Goal: Complete application form: Complete application form

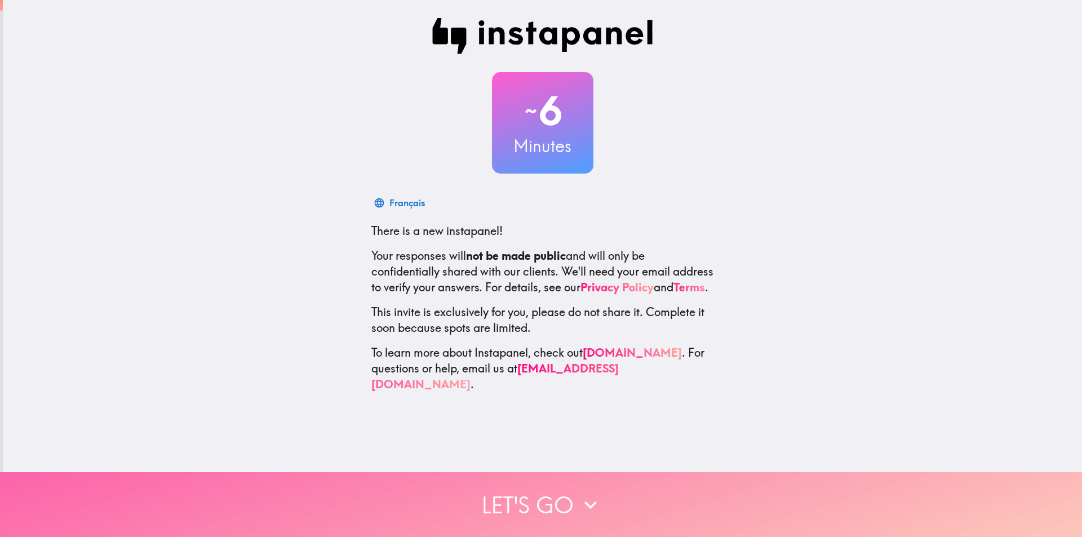
click at [570, 505] on button "Let's go" at bounding box center [541, 504] width 1082 height 65
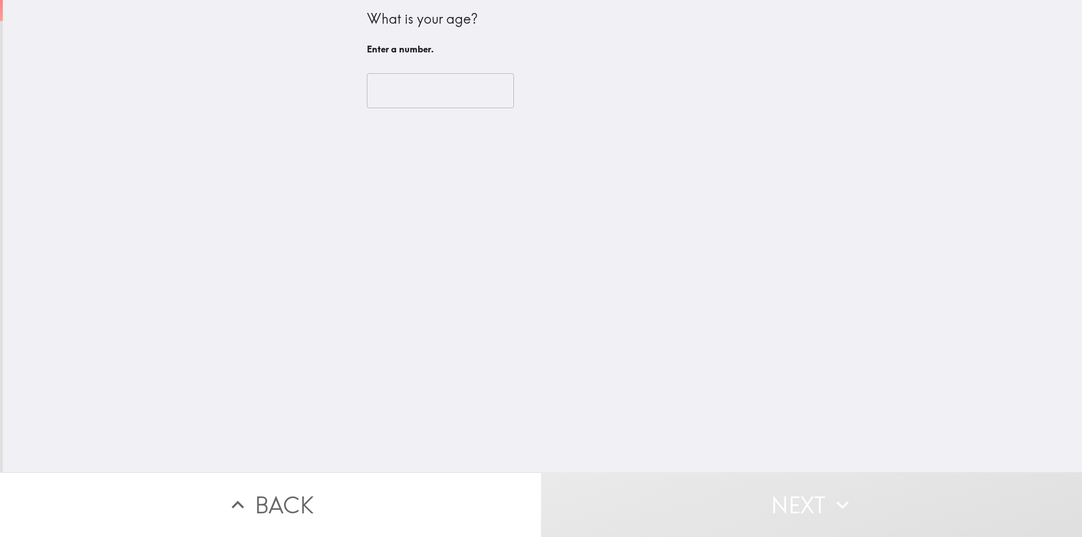
click at [581, 502] on button "Next" at bounding box center [811, 504] width 541 height 65
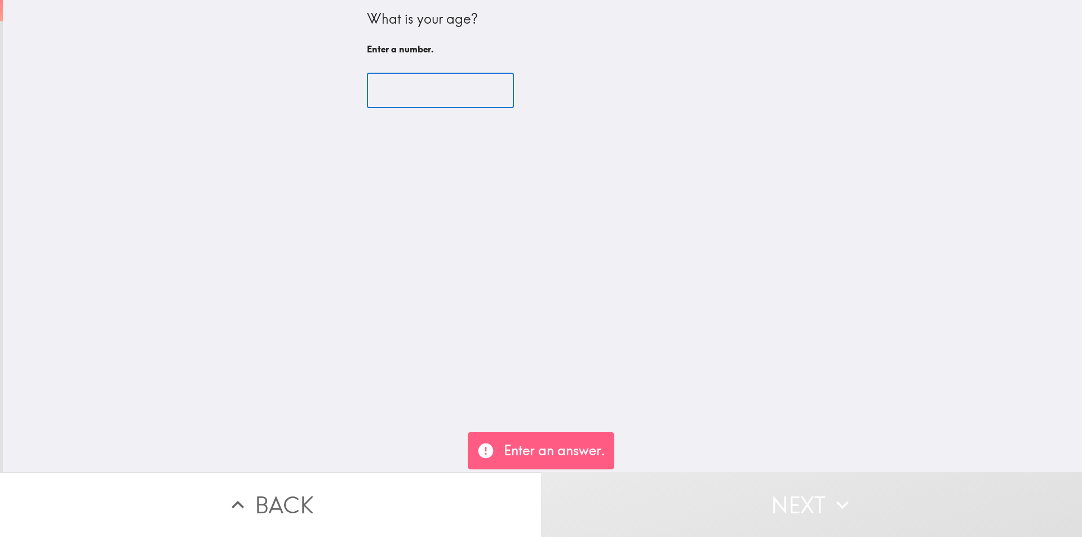
click at [417, 87] on input "number" at bounding box center [440, 90] width 147 height 35
click at [418, 92] on input "number" at bounding box center [440, 90] width 147 height 35
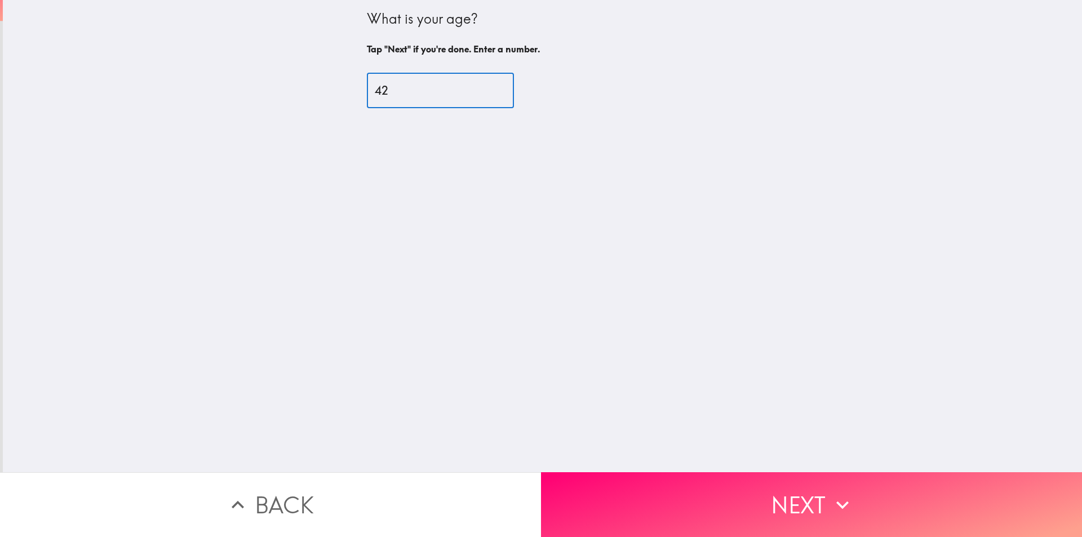
click at [418, 92] on input "42" at bounding box center [440, 90] width 147 height 35
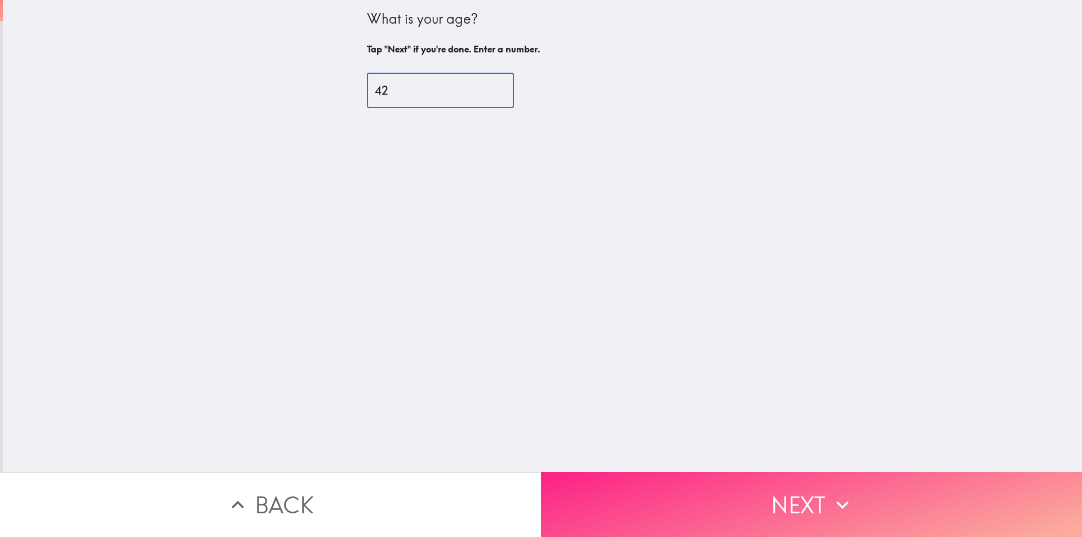
type input "42"
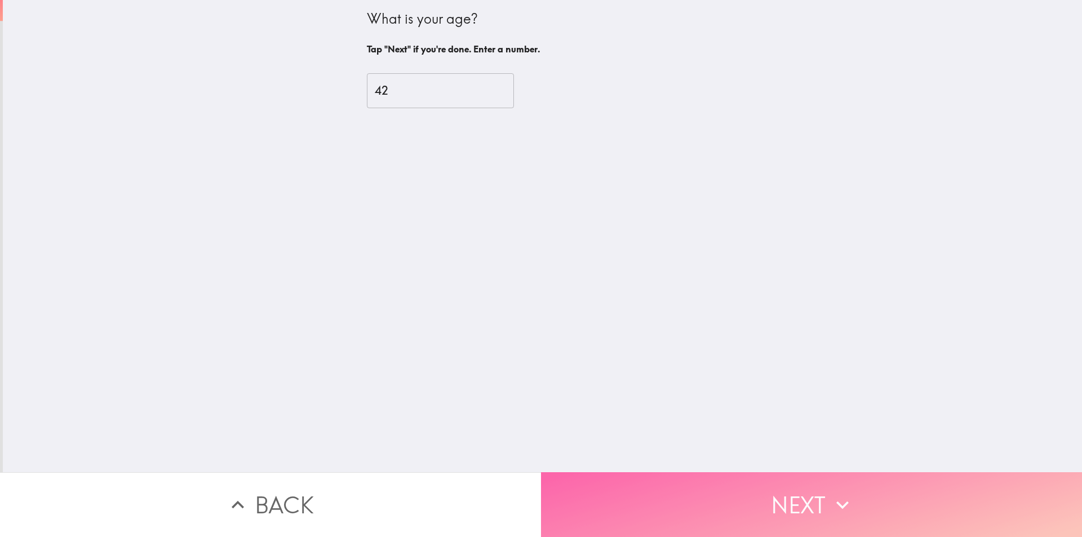
click at [794, 501] on button "Next" at bounding box center [811, 504] width 541 height 65
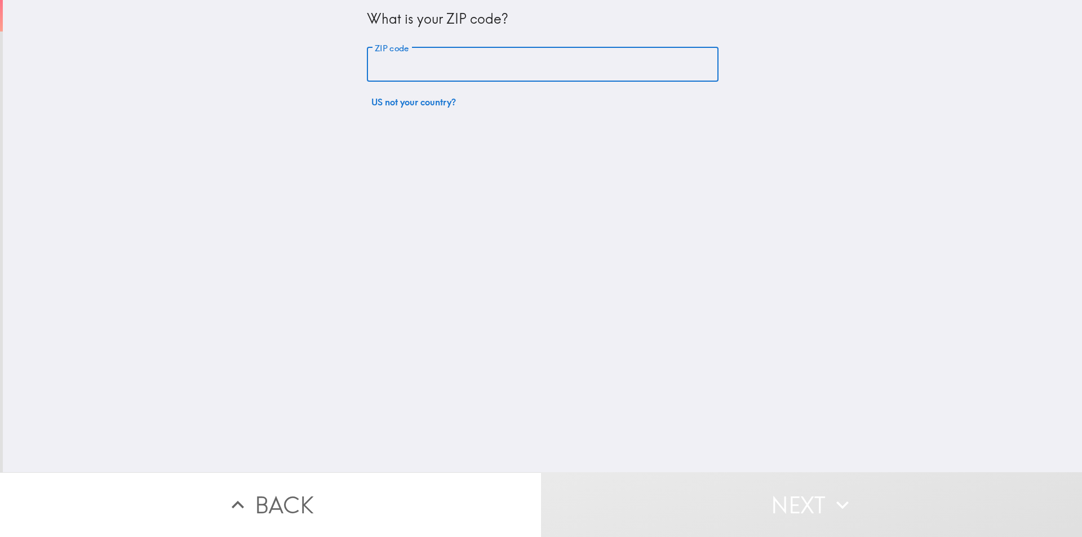
click at [527, 56] on input "ZIP code" at bounding box center [543, 64] width 352 height 35
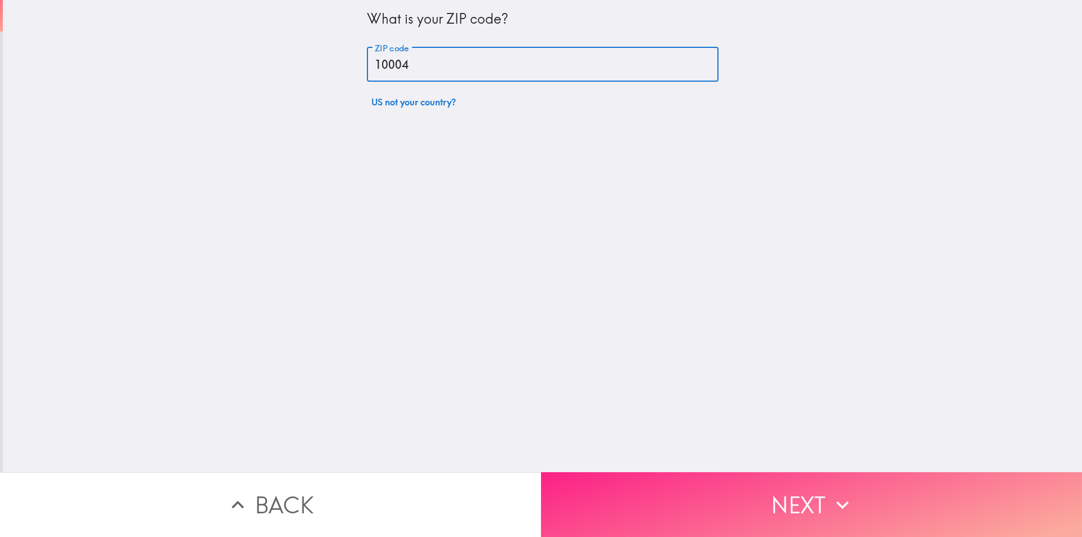
type input "10004"
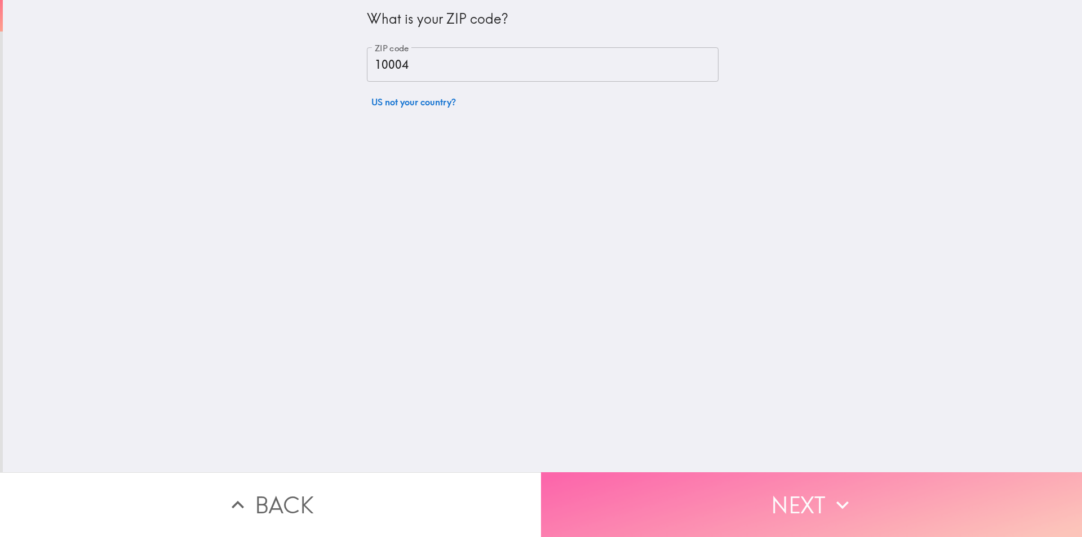
click at [725, 480] on button "Next" at bounding box center [811, 504] width 541 height 65
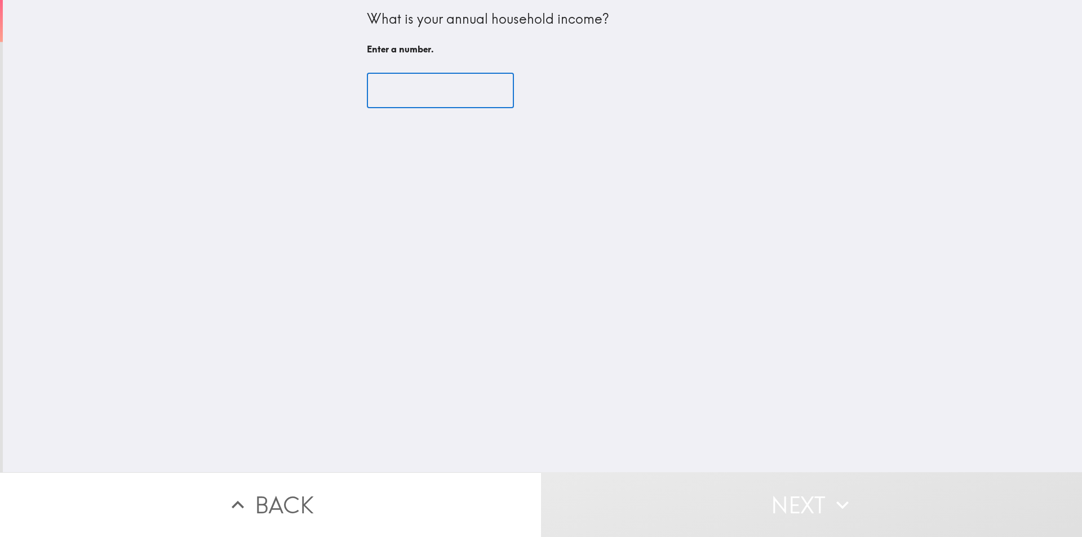
click at [423, 89] on input "number" at bounding box center [440, 90] width 147 height 35
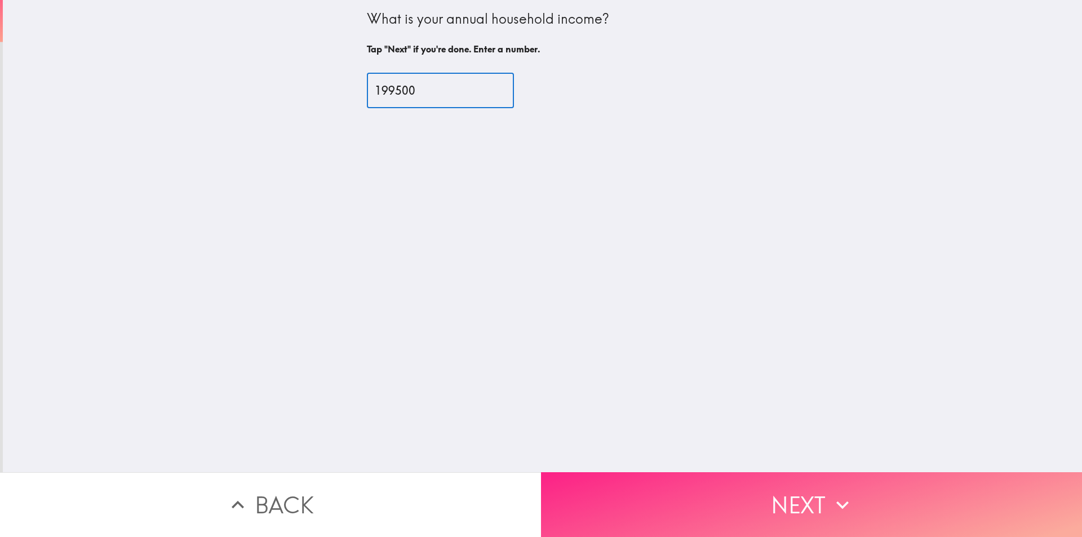
type input "199500"
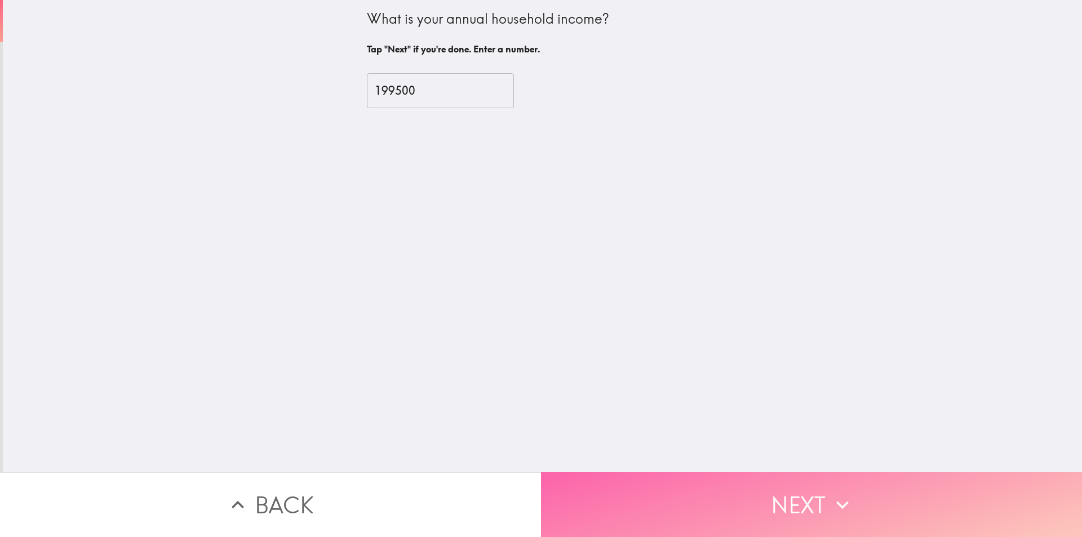
click at [658, 499] on button "Next" at bounding box center [811, 504] width 541 height 65
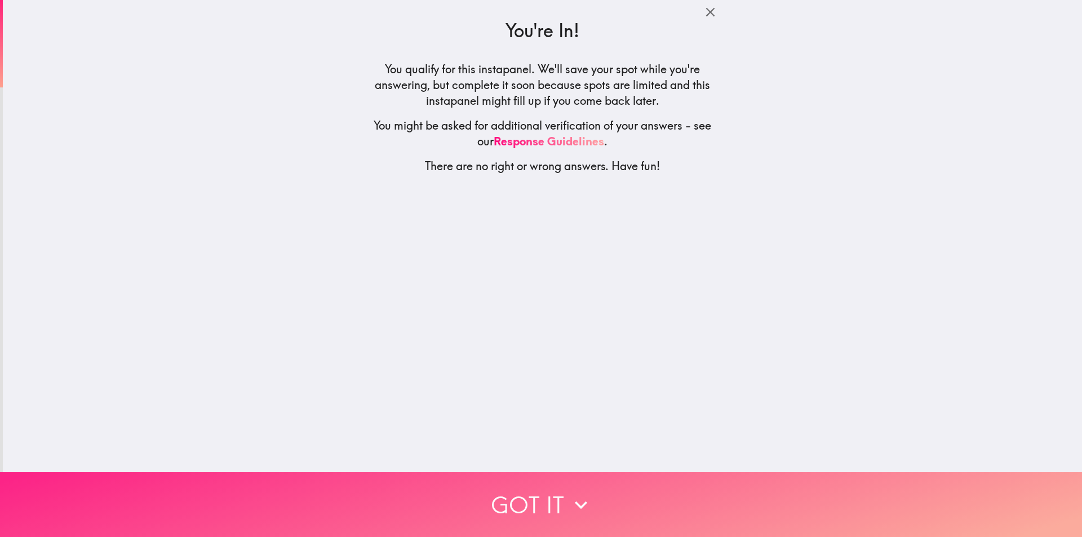
click at [658, 499] on button "Got it" at bounding box center [541, 504] width 1082 height 65
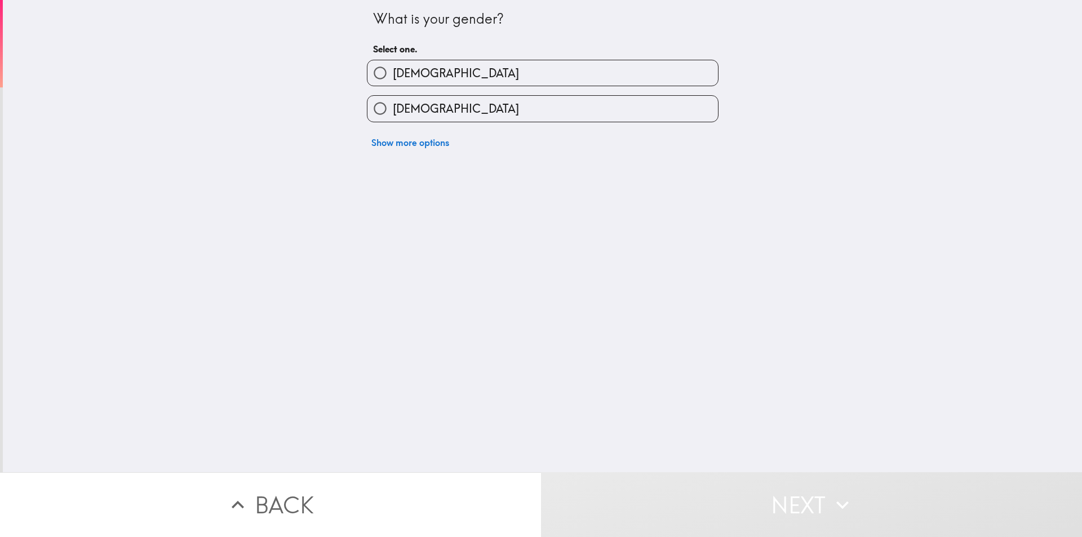
click at [432, 71] on label "[DEMOGRAPHIC_DATA]" at bounding box center [543, 72] width 351 height 25
click at [393, 71] on input "[DEMOGRAPHIC_DATA]" at bounding box center [380, 72] width 25 height 25
radio input "true"
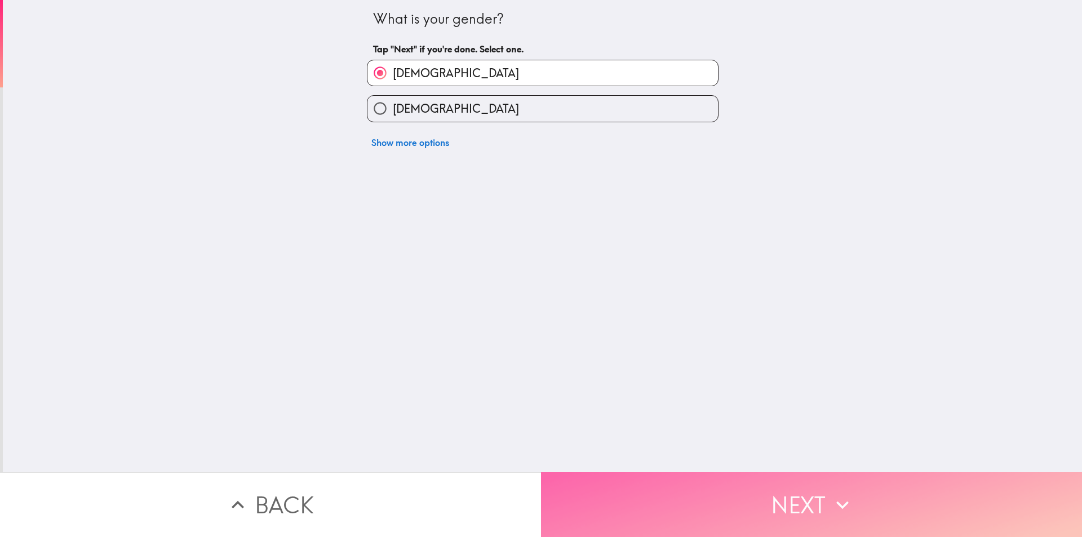
click at [723, 483] on button "Next" at bounding box center [811, 504] width 541 height 65
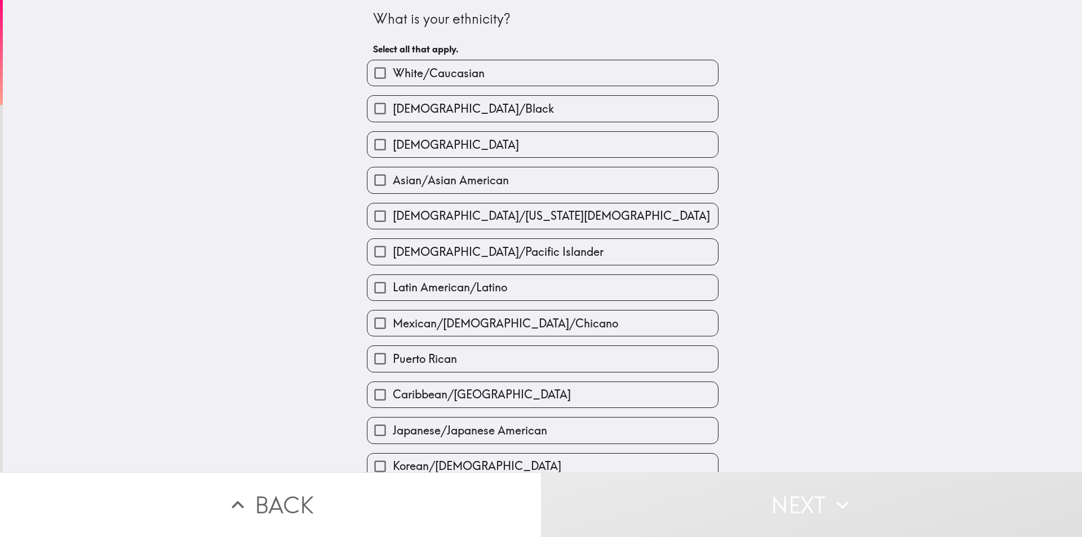
click at [467, 71] on span "White/Caucasian" at bounding box center [439, 73] width 92 height 16
click at [393, 71] on input "White/Caucasian" at bounding box center [380, 72] width 25 height 25
checkbox input "true"
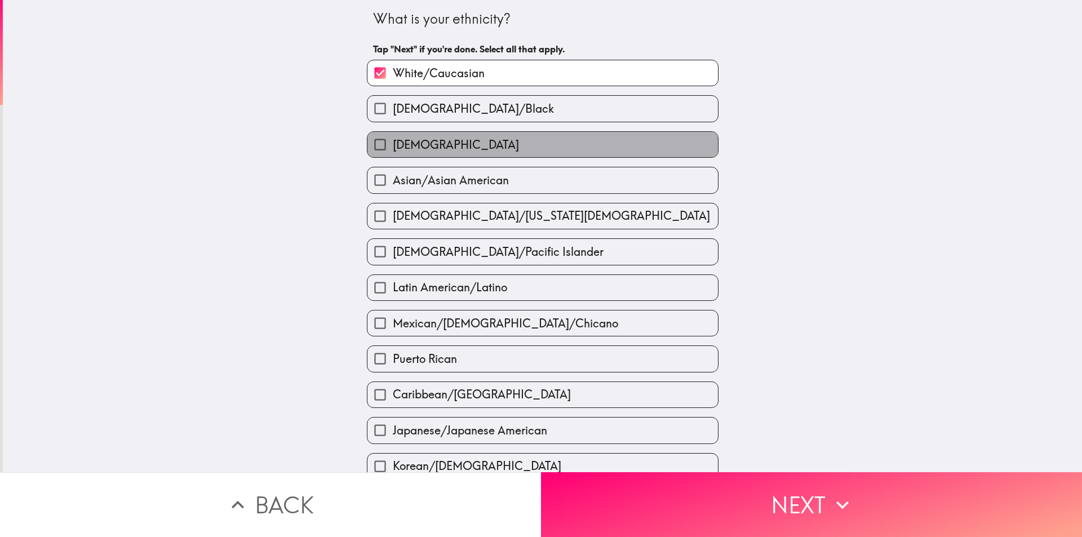
click at [492, 138] on label "[DEMOGRAPHIC_DATA]" at bounding box center [543, 144] width 351 height 25
click at [393, 138] on input "[DEMOGRAPHIC_DATA]" at bounding box center [380, 144] width 25 height 25
checkbox input "true"
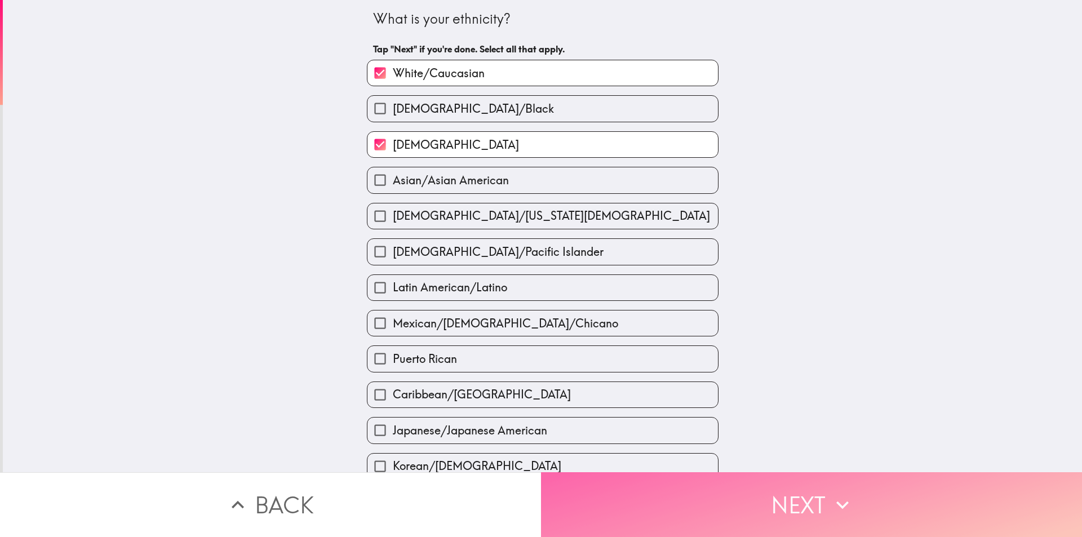
click at [678, 511] on button "Next" at bounding box center [811, 504] width 541 height 65
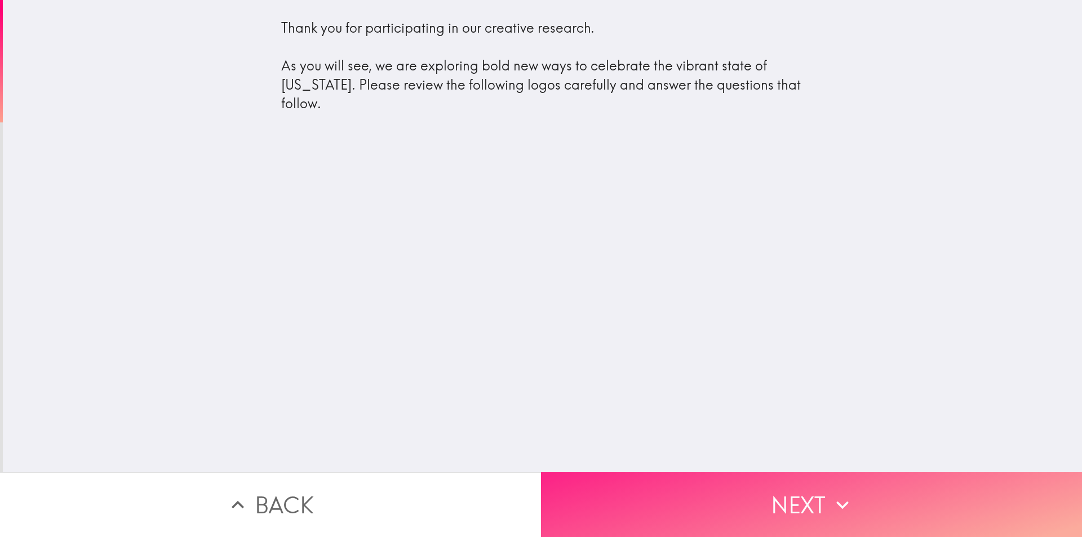
click at [678, 511] on button "Next" at bounding box center [811, 504] width 541 height 65
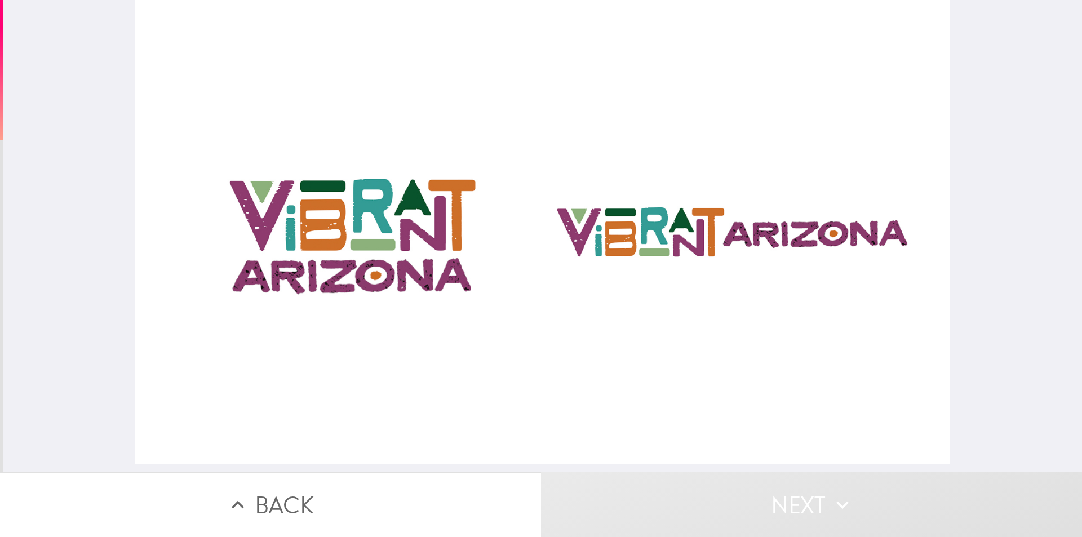
drag, startPoint x: 545, startPoint y: 348, endPoint x: 524, endPoint y: 193, distance: 155.8
click at [524, 193] on div at bounding box center [543, 232] width 816 height 464
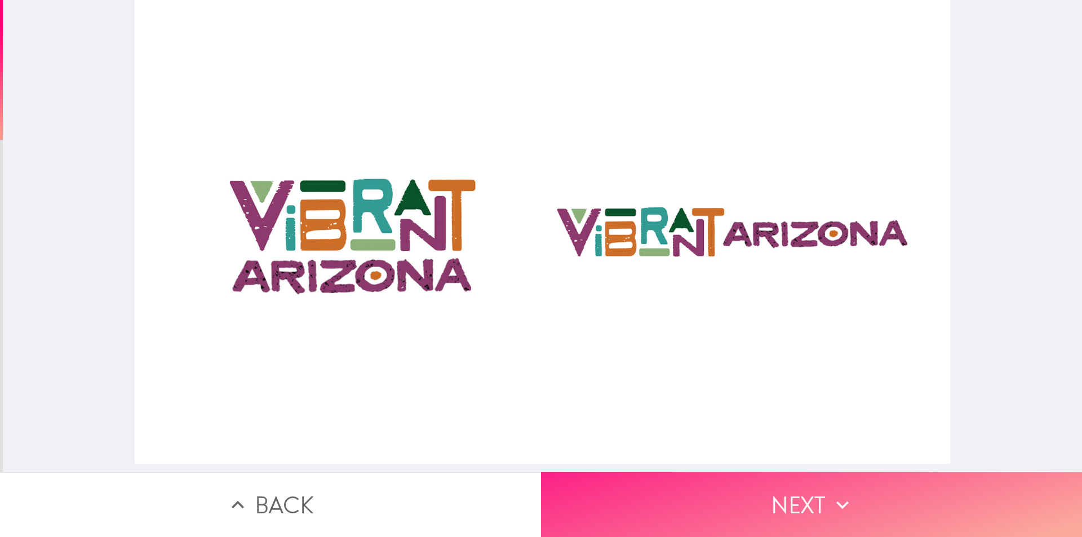
click at [832, 509] on button "Next" at bounding box center [811, 504] width 541 height 65
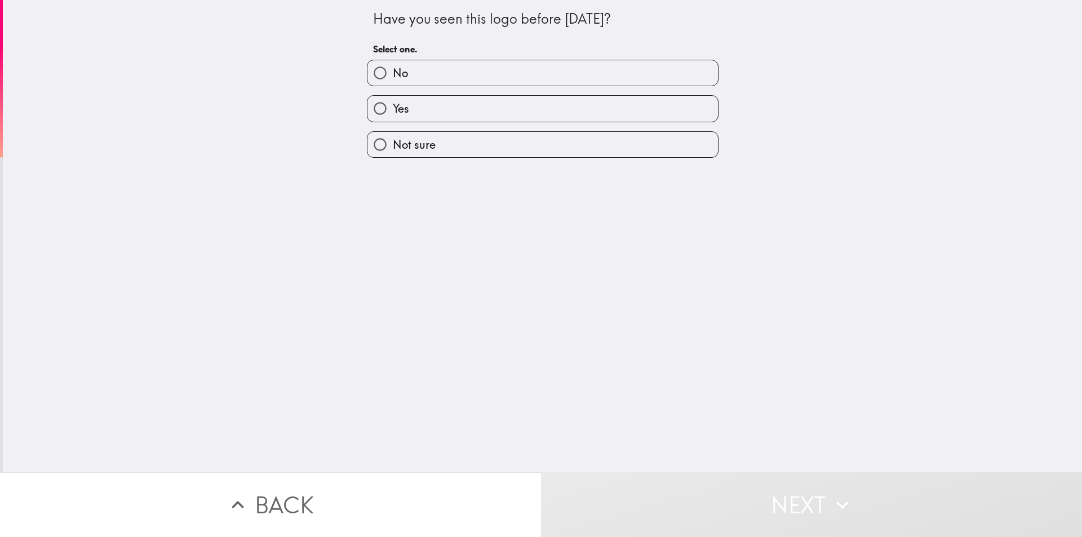
click at [853, 490] on button "Next" at bounding box center [811, 504] width 541 height 65
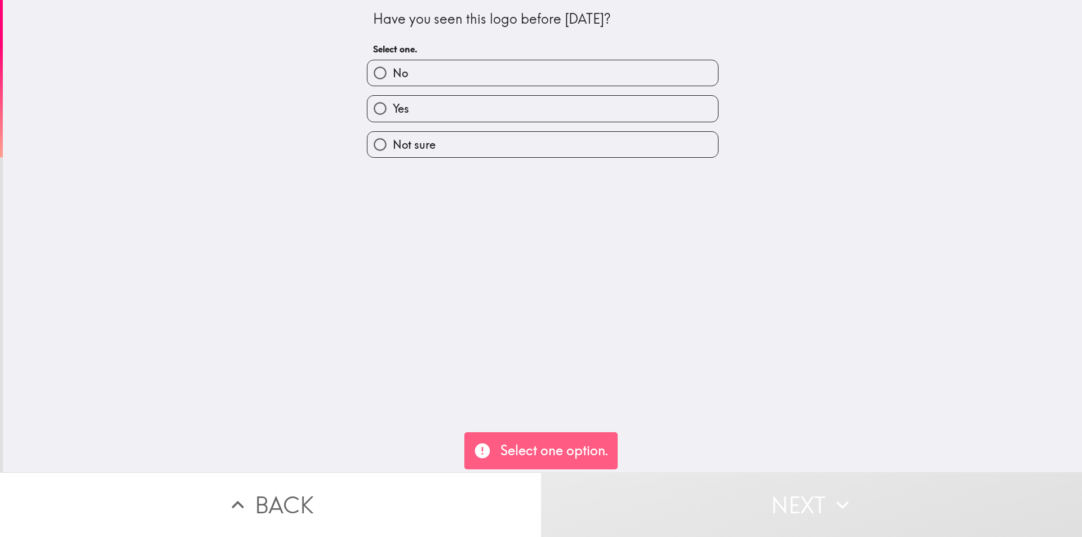
click at [353, 14] on div "Have you seen this logo before [DATE]? Select one. No Yes Not sure" at bounding box center [543, 236] width 1080 height 472
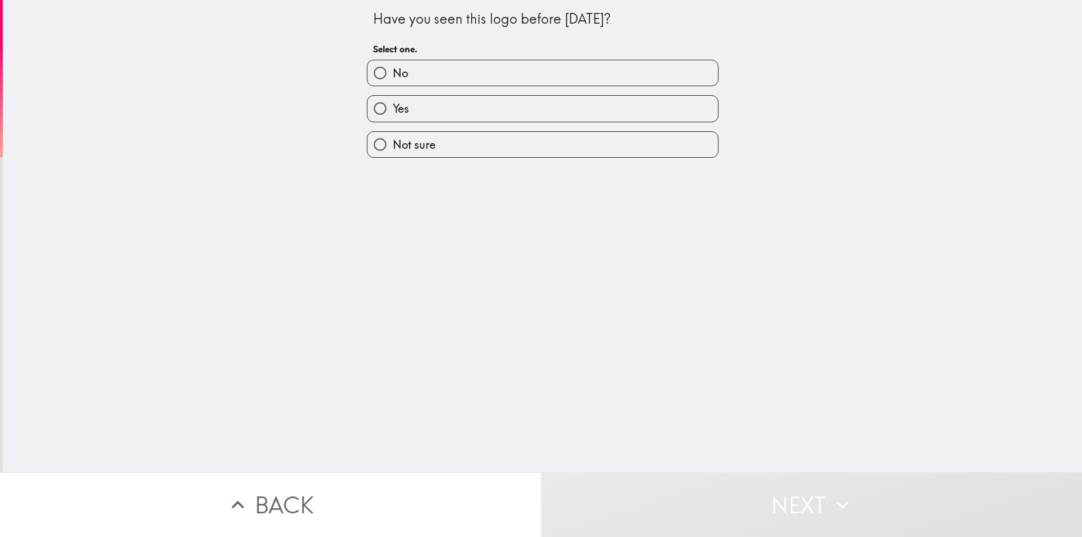
drag, startPoint x: 367, startPoint y: 11, endPoint x: 727, endPoint y: 228, distance: 420.6
click at [727, 232] on div "Have you seen this logo before [DATE]? Select one. No Yes Not sure" at bounding box center [543, 236] width 1080 height 472
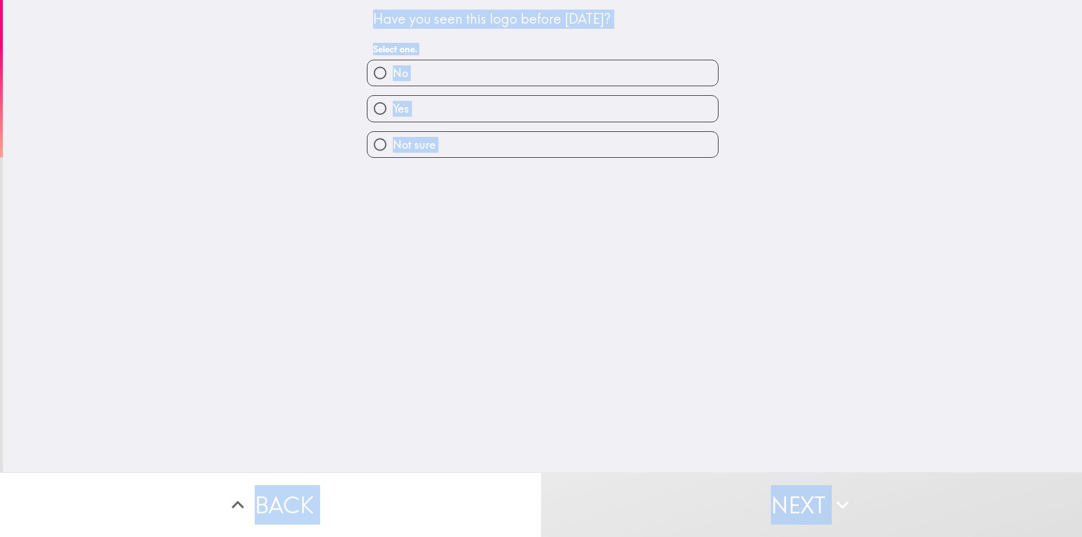
click at [488, 182] on div "Have you seen this logo before [DATE]? Select one. No Yes Not sure" at bounding box center [543, 236] width 1080 height 472
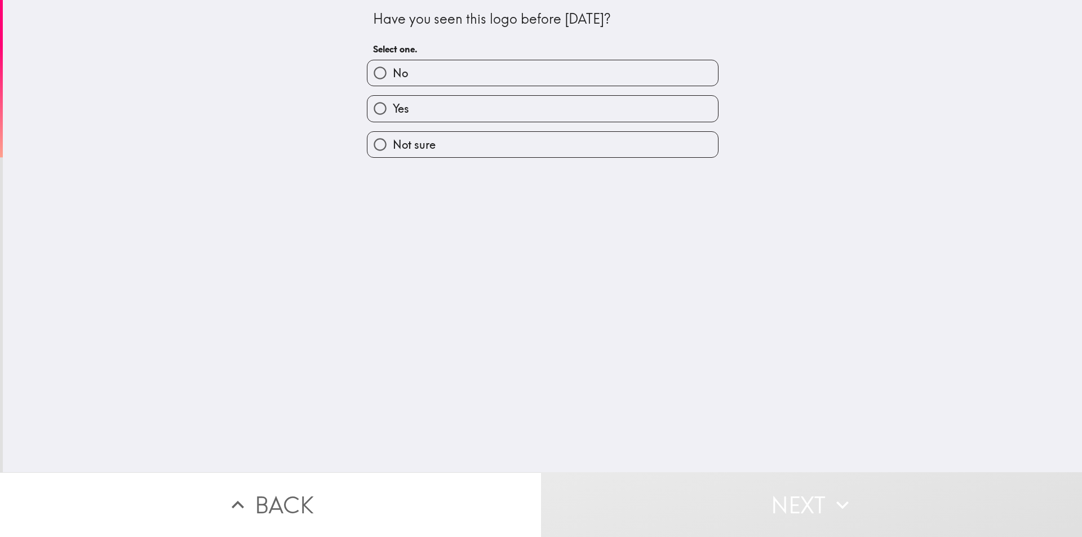
click at [441, 76] on span "button" at bounding box center [543, 72] width 351 height 25
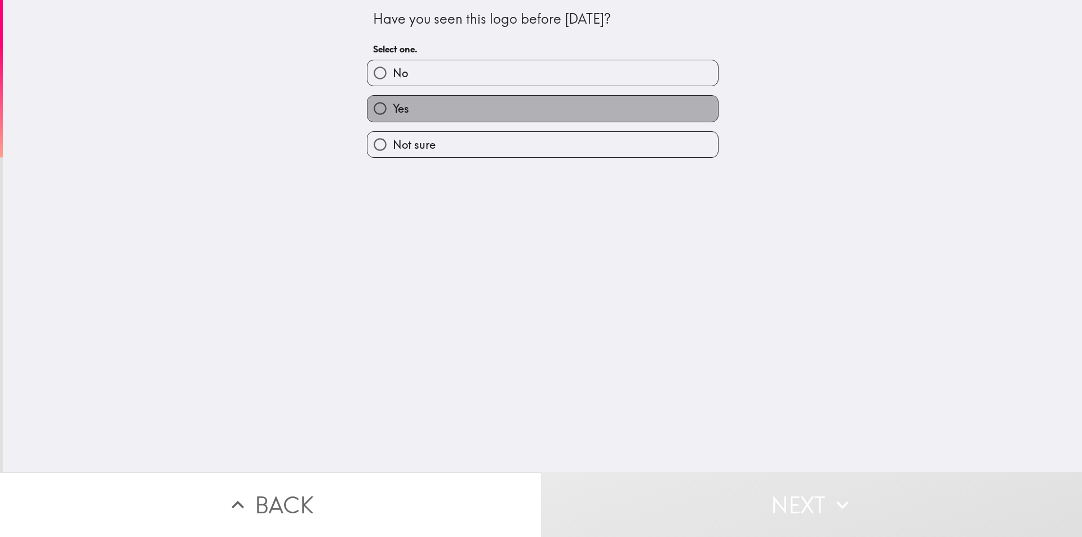
click at [478, 109] on label "Yes" at bounding box center [543, 108] width 351 height 25
click at [393, 109] on input "Yes" at bounding box center [380, 108] width 25 height 25
radio input "true"
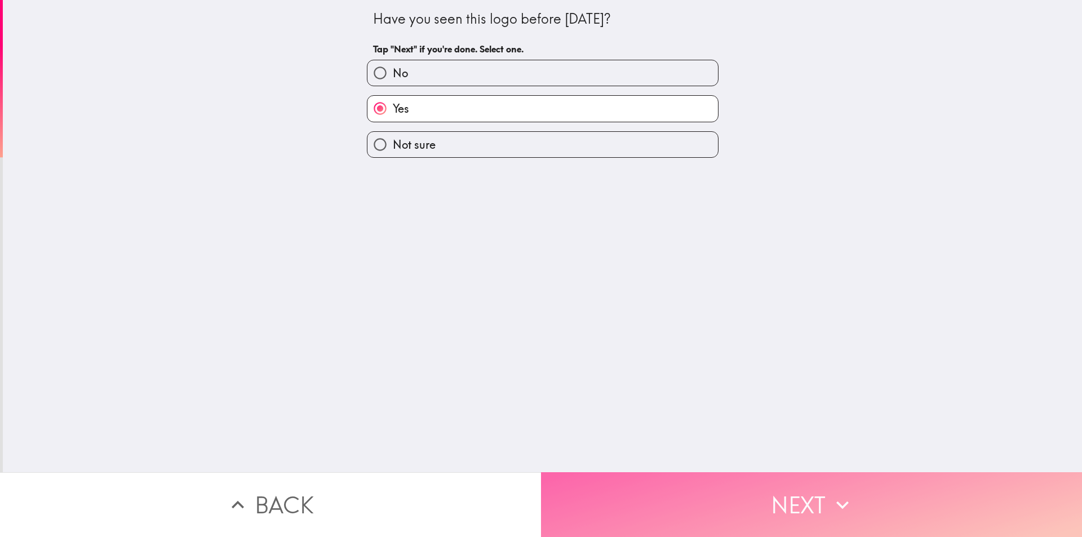
click at [753, 502] on button "Next" at bounding box center [811, 504] width 541 height 65
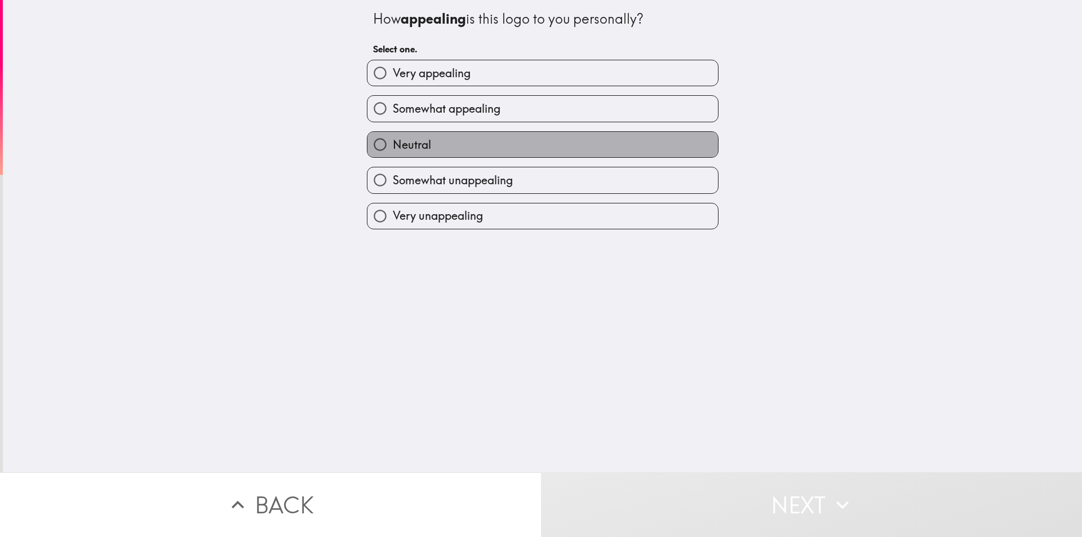
click at [574, 143] on label "Neutral" at bounding box center [543, 144] width 351 height 25
click at [393, 143] on input "Neutral" at bounding box center [380, 144] width 25 height 25
radio input "true"
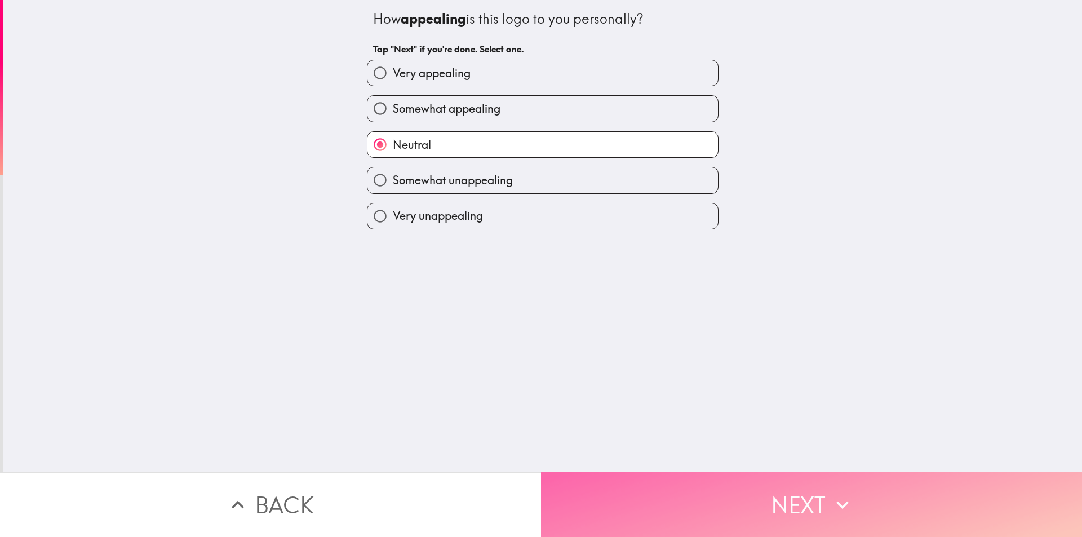
click at [733, 497] on button "Next" at bounding box center [811, 504] width 541 height 65
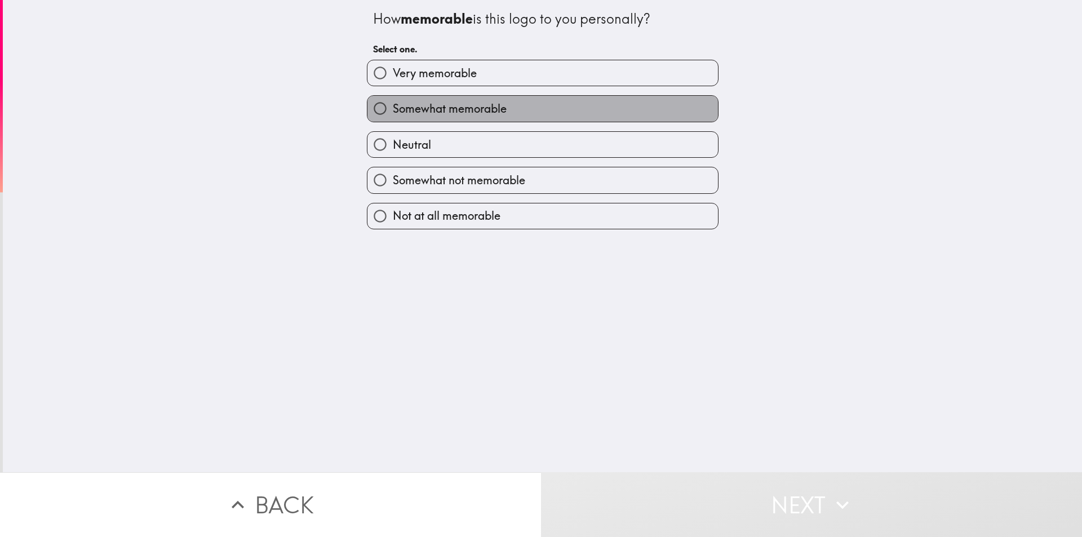
click at [525, 110] on label "Somewhat memorable" at bounding box center [543, 108] width 351 height 25
click at [393, 110] on input "Somewhat memorable" at bounding box center [380, 108] width 25 height 25
radio input "true"
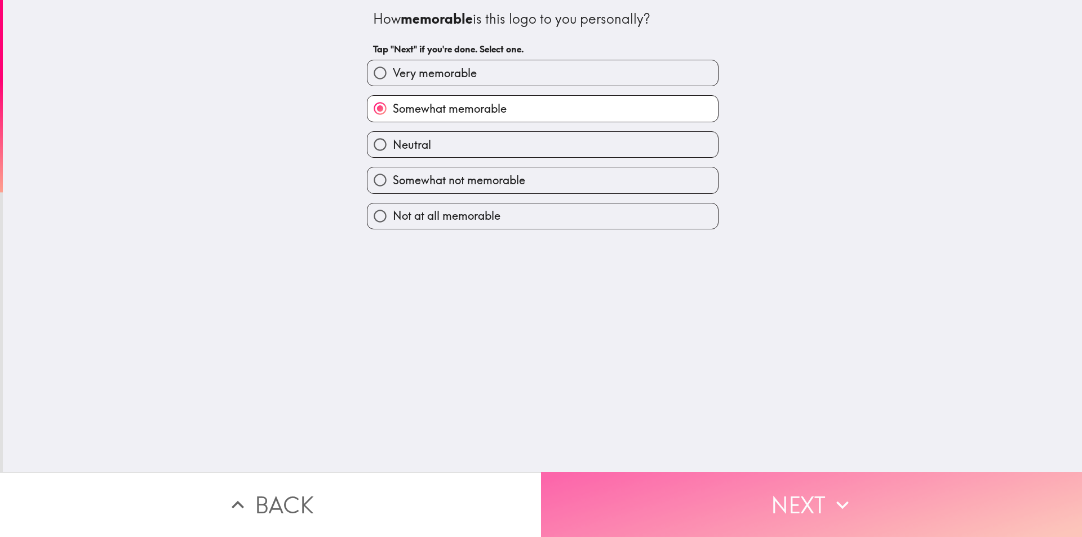
click at [679, 498] on button "Next" at bounding box center [811, 504] width 541 height 65
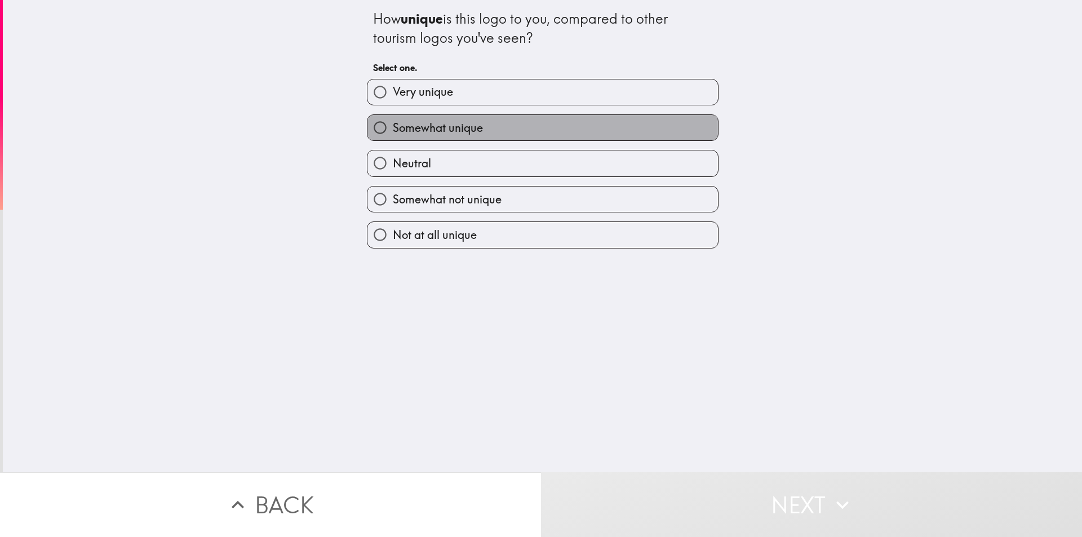
click at [511, 133] on label "Somewhat unique" at bounding box center [543, 127] width 351 height 25
click at [393, 133] on input "Somewhat unique" at bounding box center [380, 127] width 25 height 25
radio input "true"
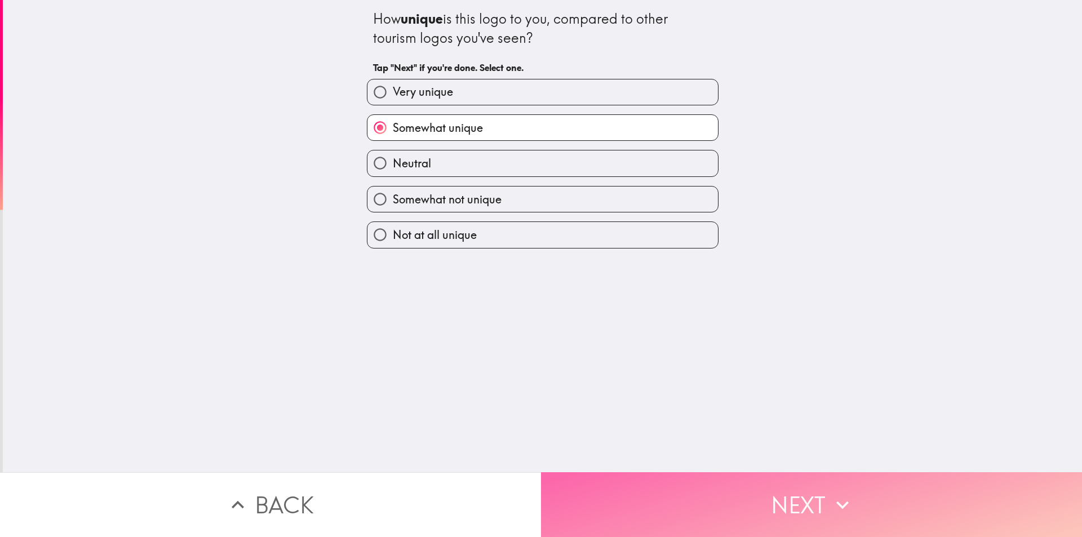
click at [749, 511] on button "Next" at bounding box center [811, 504] width 541 height 65
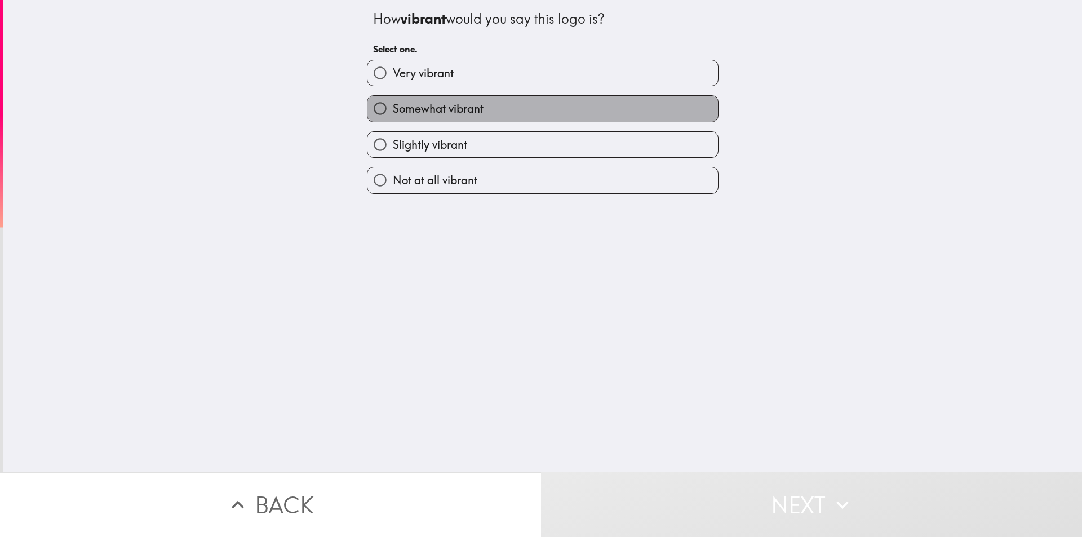
click at [509, 111] on label "Somewhat vibrant" at bounding box center [543, 108] width 351 height 25
click at [393, 111] on input "Somewhat vibrant" at bounding box center [380, 108] width 25 height 25
radio input "true"
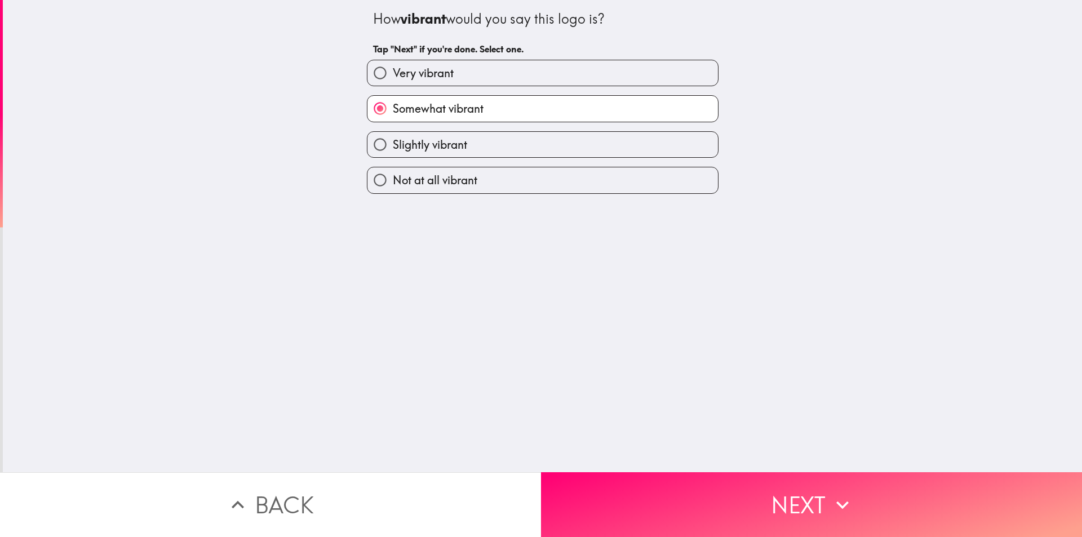
click at [509, 111] on label "Somewhat vibrant" at bounding box center [543, 108] width 351 height 25
click at [393, 111] on input "Somewhat vibrant" at bounding box center [380, 108] width 25 height 25
click at [568, 310] on div "How vibrant would you say this logo is? Tap "Next" if you're done. Select one. …" at bounding box center [543, 236] width 1080 height 472
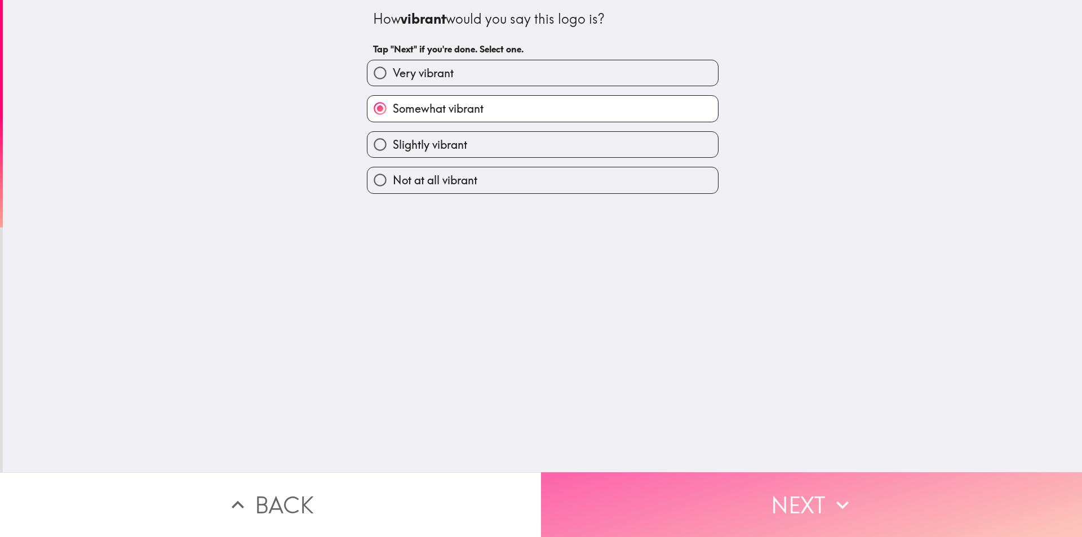
click at [675, 484] on button "Next" at bounding box center [811, 504] width 541 height 65
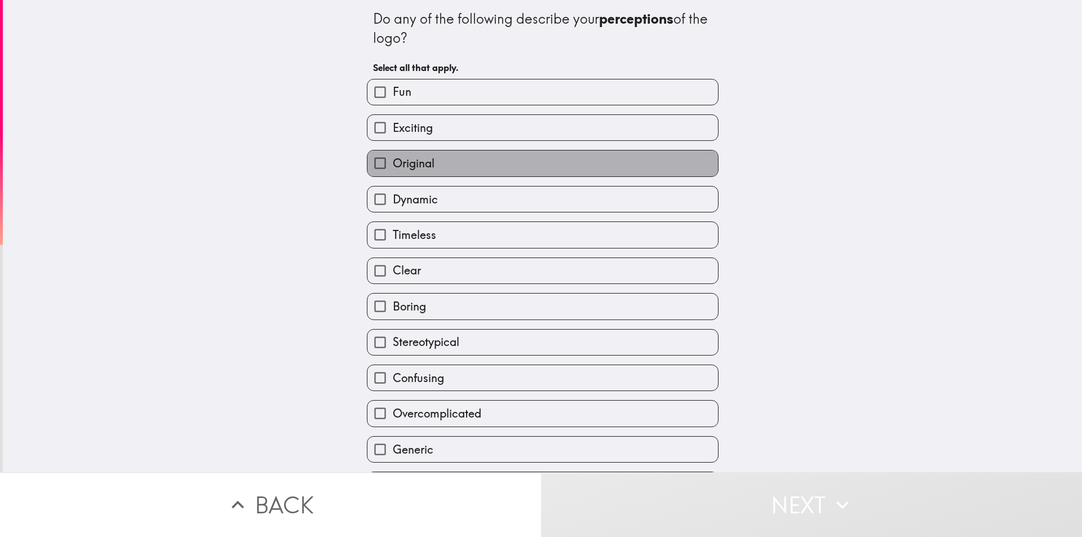
click at [494, 163] on label "Original" at bounding box center [543, 163] width 351 height 25
click at [393, 163] on input "Original" at bounding box center [380, 163] width 25 height 25
checkbox input "true"
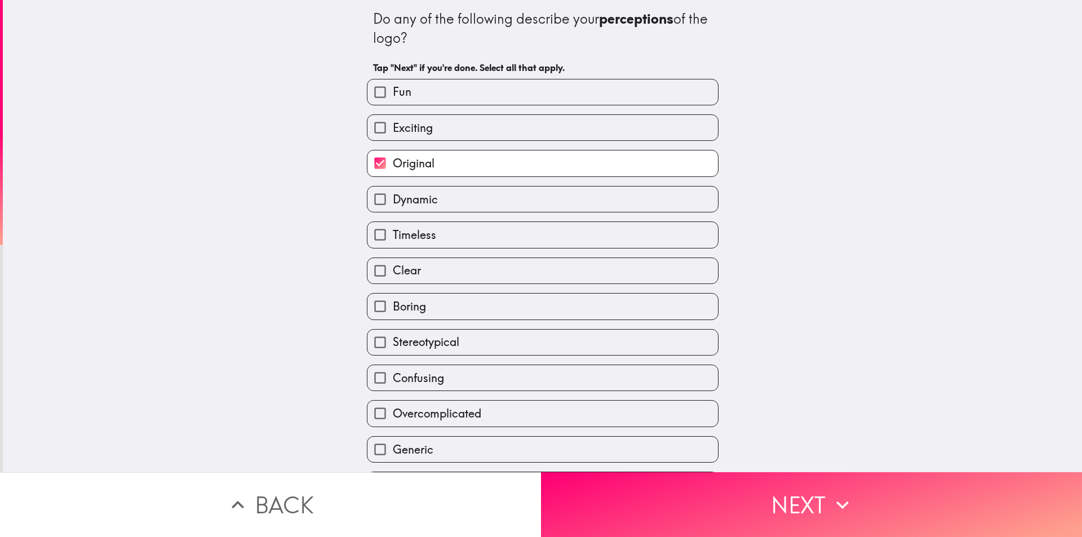
click at [494, 113] on body "Do any of the following describe your perceptions of the logo? Tap "Next" if yo…" at bounding box center [541, 56] width 1082 height 113
click at [446, 202] on label "Dynamic" at bounding box center [543, 199] width 351 height 25
click at [393, 202] on input "Dynamic" at bounding box center [380, 199] width 25 height 25
checkbox input "true"
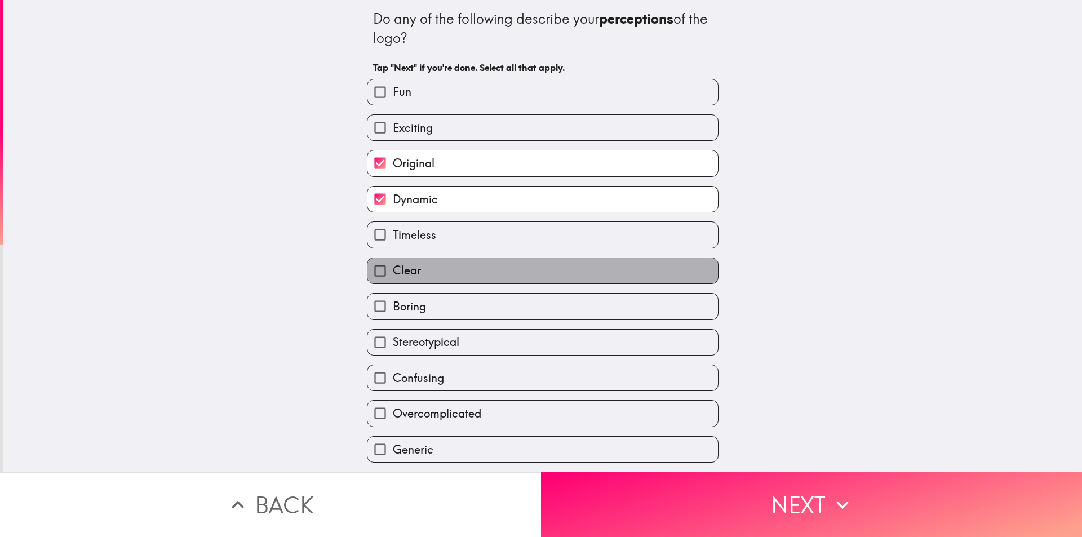
click at [438, 272] on label "Clear" at bounding box center [543, 270] width 351 height 25
click at [393, 272] on input "Clear" at bounding box center [380, 270] width 25 height 25
checkbox input "true"
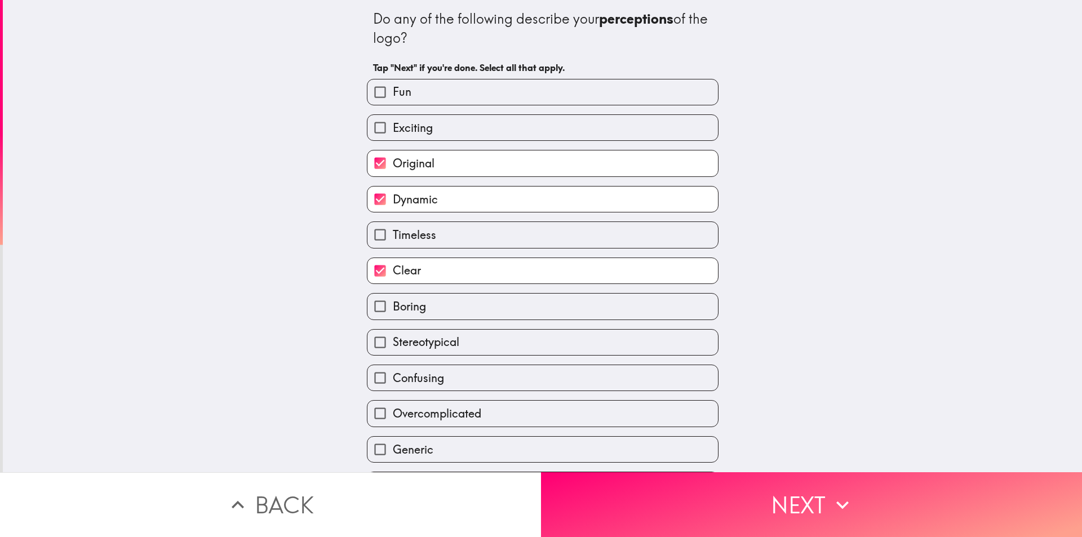
scroll to position [106, 0]
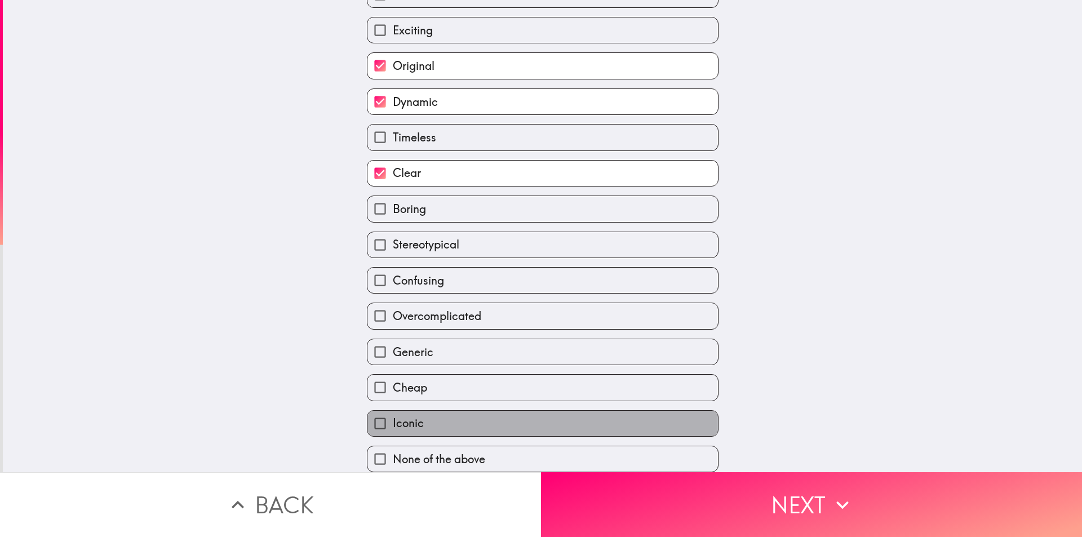
click at [483, 414] on label "Iconic" at bounding box center [543, 423] width 351 height 25
click at [393, 414] on input "Iconic" at bounding box center [380, 423] width 25 height 25
checkbox input "true"
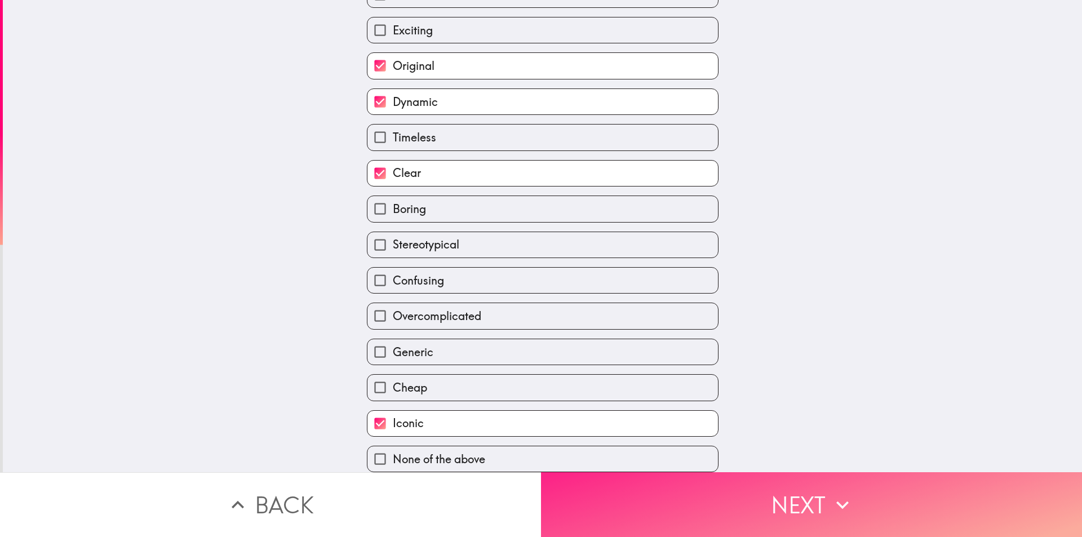
click at [670, 490] on button "Next" at bounding box center [811, 504] width 541 height 65
click at [823, 502] on button "Next" at bounding box center [811, 504] width 541 height 65
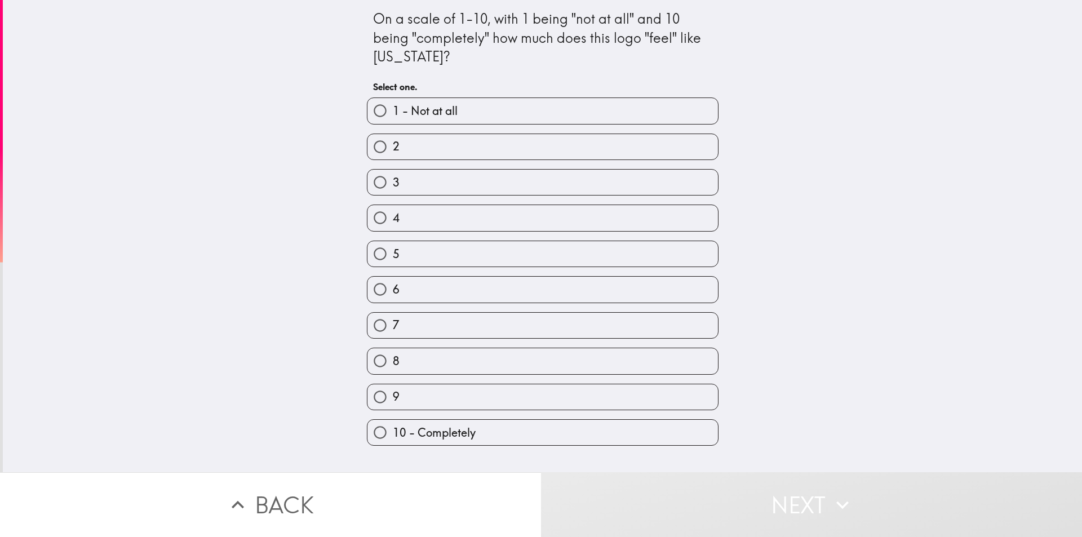
drag, startPoint x: 788, startPoint y: 26, endPoint x: 800, endPoint y: 25, distance: 12.5
click at [789, 27] on div "On a scale of 1-10, with 1 being "not at all" and 10 being "completely" how muc…" at bounding box center [543, 236] width 1080 height 472
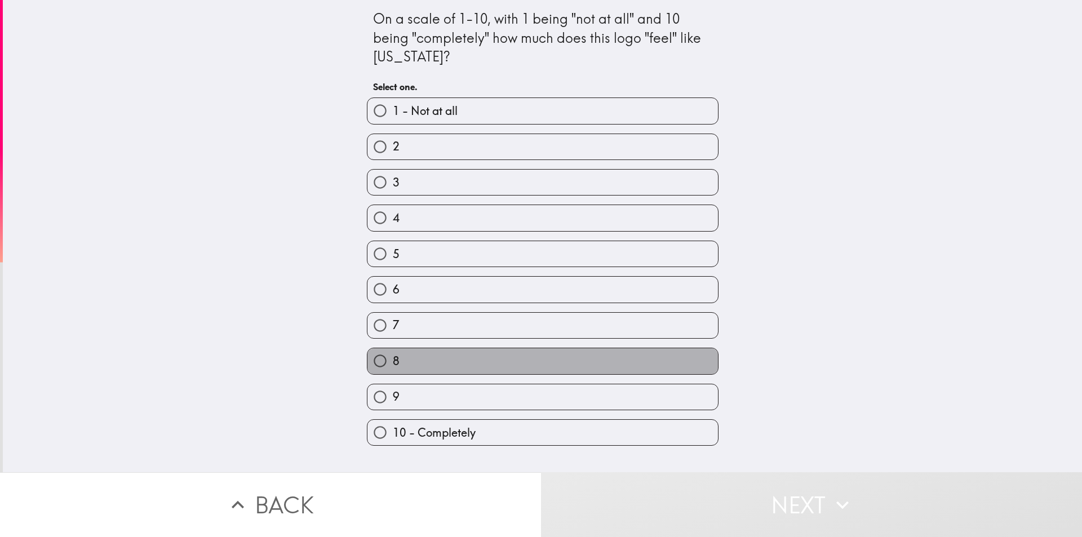
click at [522, 362] on label "8" at bounding box center [543, 360] width 351 height 25
click at [393, 362] on input "8" at bounding box center [380, 360] width 25 height 25
radio input "true"
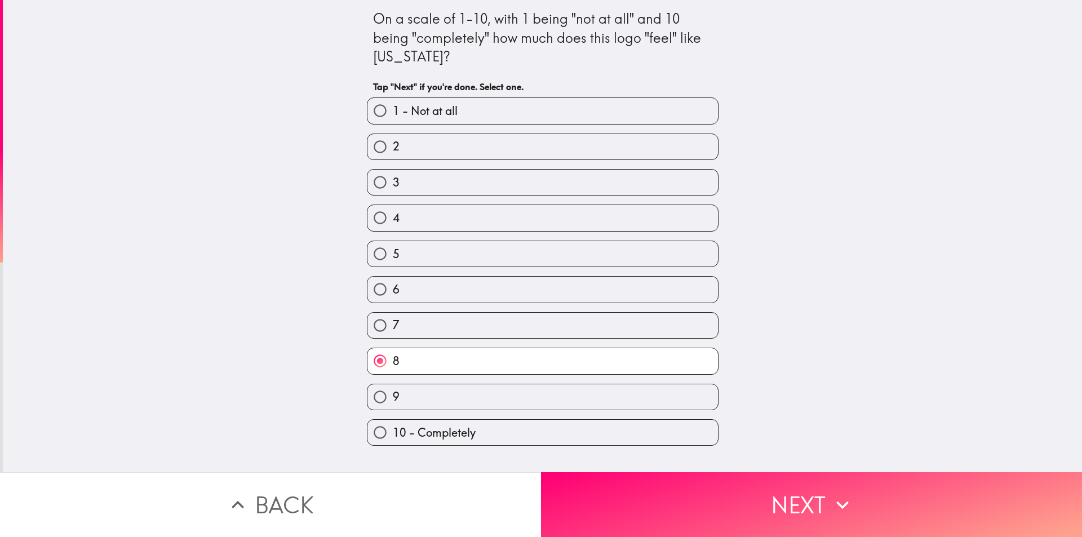
click at [602, 322] on label "7" at bounding box center [543, 325] width 351 height 25
click at [393, 322] on input "7" at bounding box center [380, 325] width 25 height 25
radio input "true"
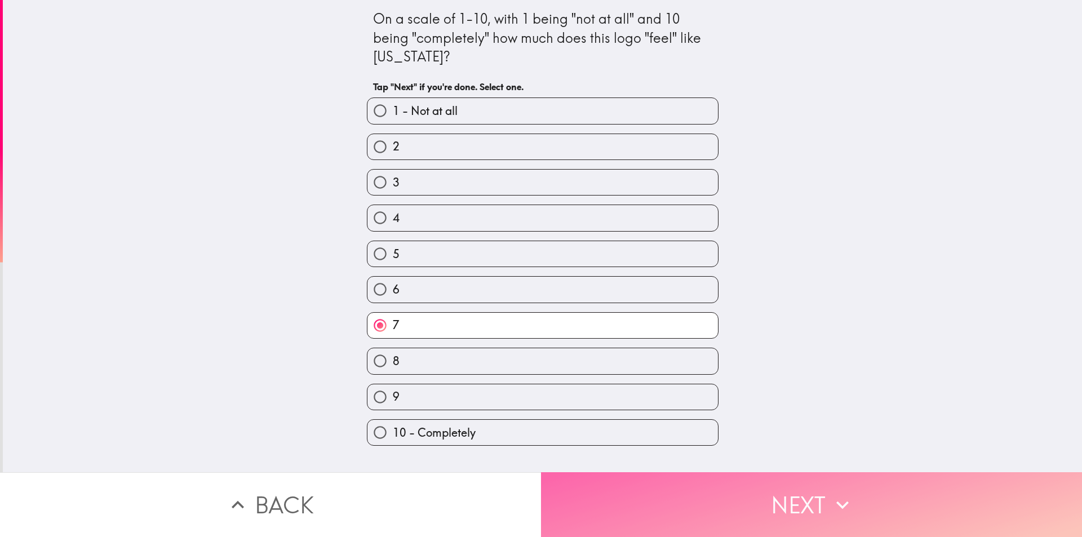
drag, startPoint x: 737, startPoint y: 500, endPoint x: 740, endPoint y: 506, distance: 6.8
click at [740, 506] on button "Next" at bounding box center [811, 504] width 541 height 65
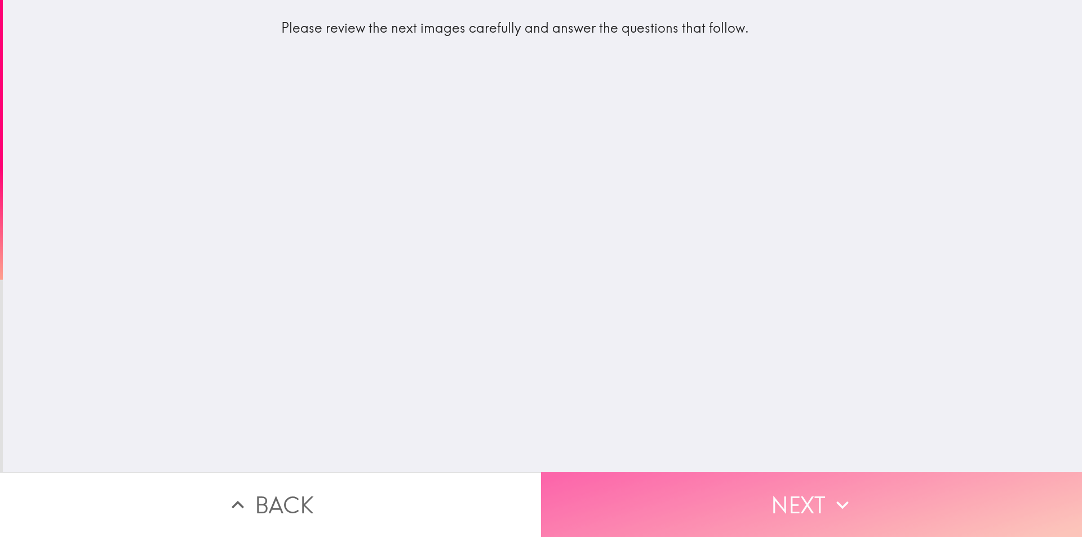
click at [727, 492] on button "Next" at bounding box center [811, 504] width 541 height 65
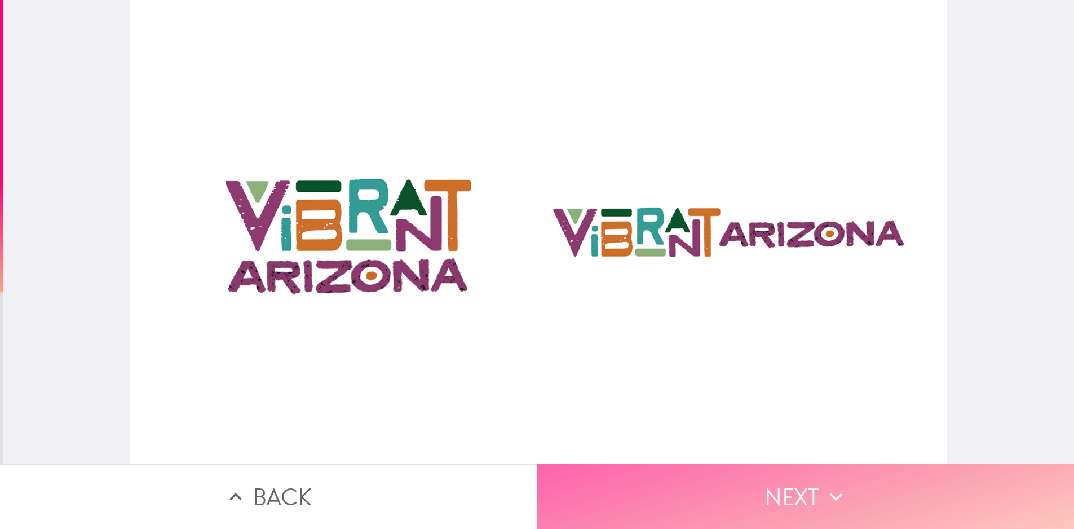
click at [733, 494] on button "Next" at bounding box center [805, 496] width 537 height 65
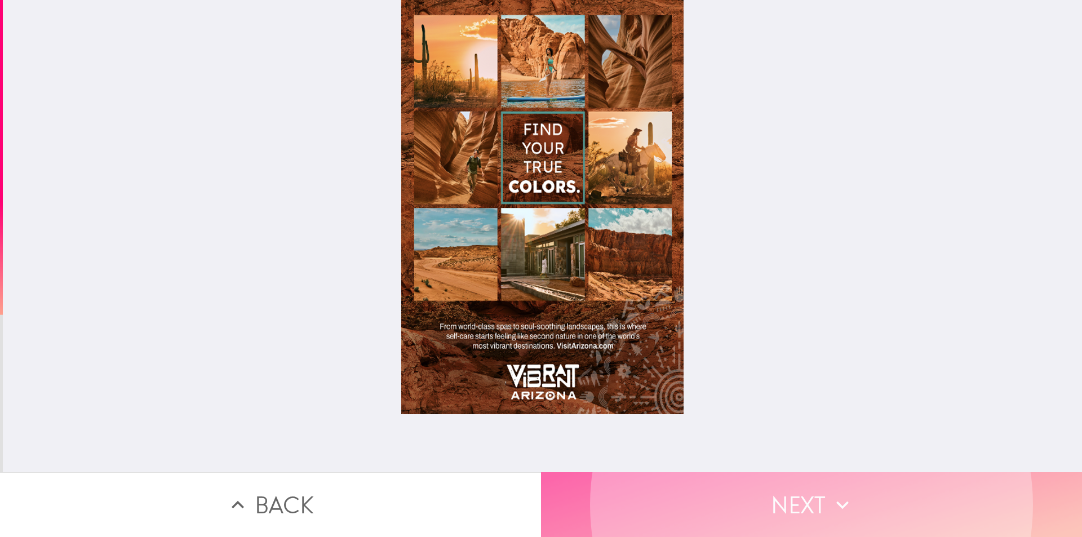
click at [945, 492] on button "Next" at bounding box center [811, 504] width 541 height 65
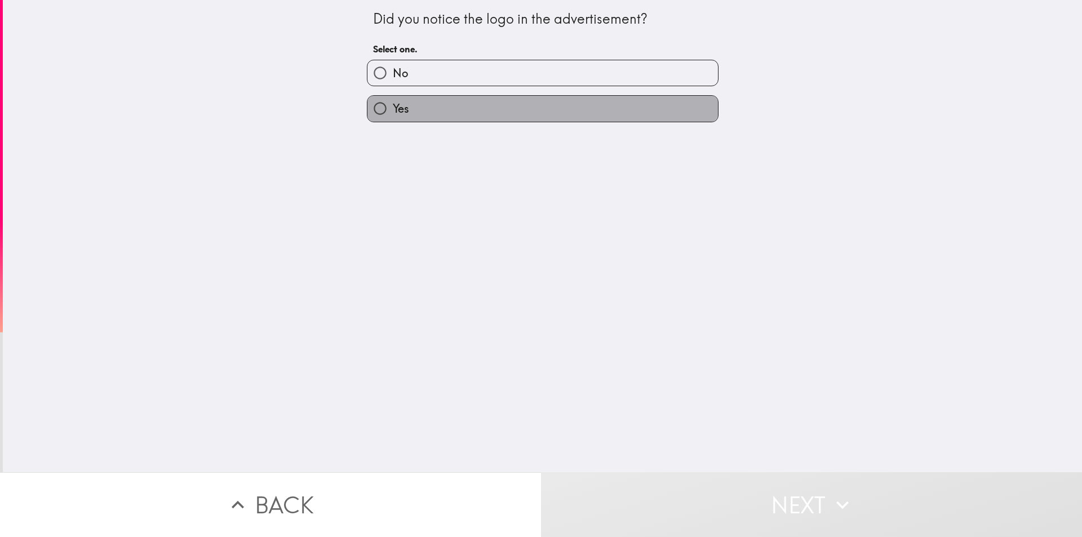
click at [493, 112] on label "Yes" at bounding box center [543, 108] width 351 height 25
click at [393, 112] on input "Yes" at bounding box center [380, 108] width 25 height 25
radio input "true"
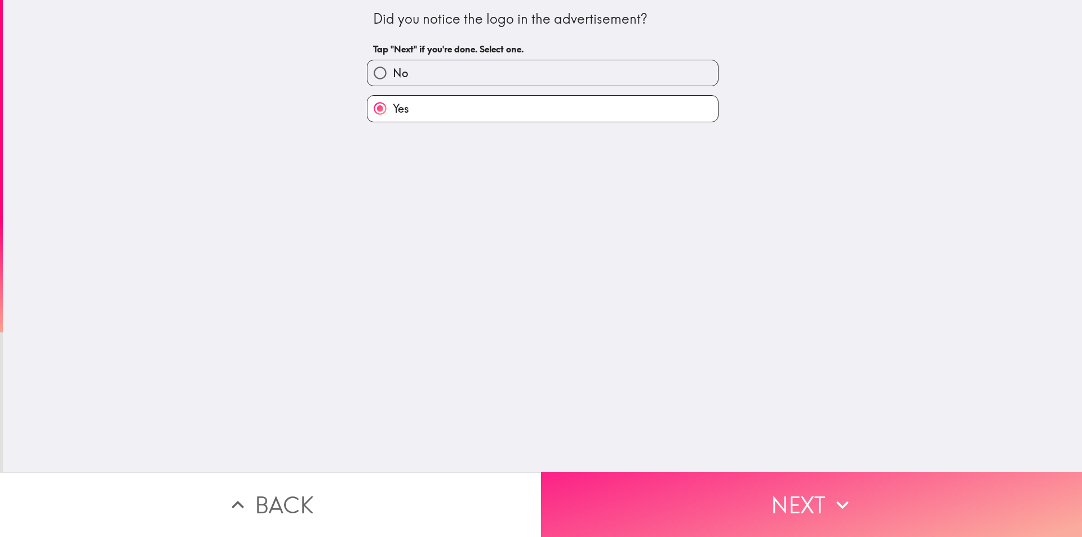
click at [374, 108] on input "Yes" at bounding box center [380, 108] width 25 height 25
click at [706, 493] on button "Next" at bounding box center [811, 504] width 541 height 65
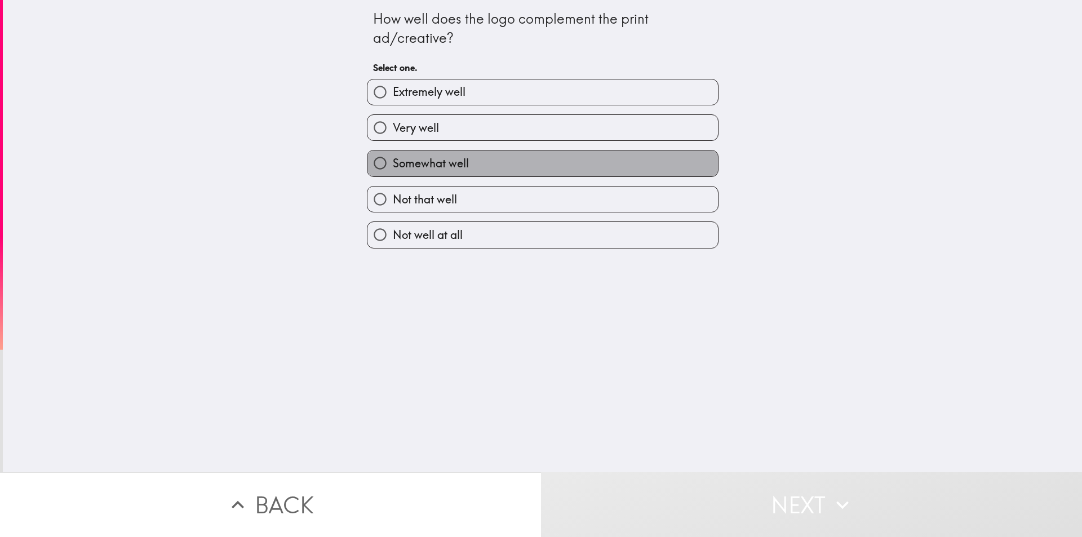
click at [485, 152] on label "Somewhat well" at bounding box center [543, 163] width 351 height 25
click at [393, 152] on input "Somewhat well" at bounding box center [380, 163] width 25 height 25
radio input "true"
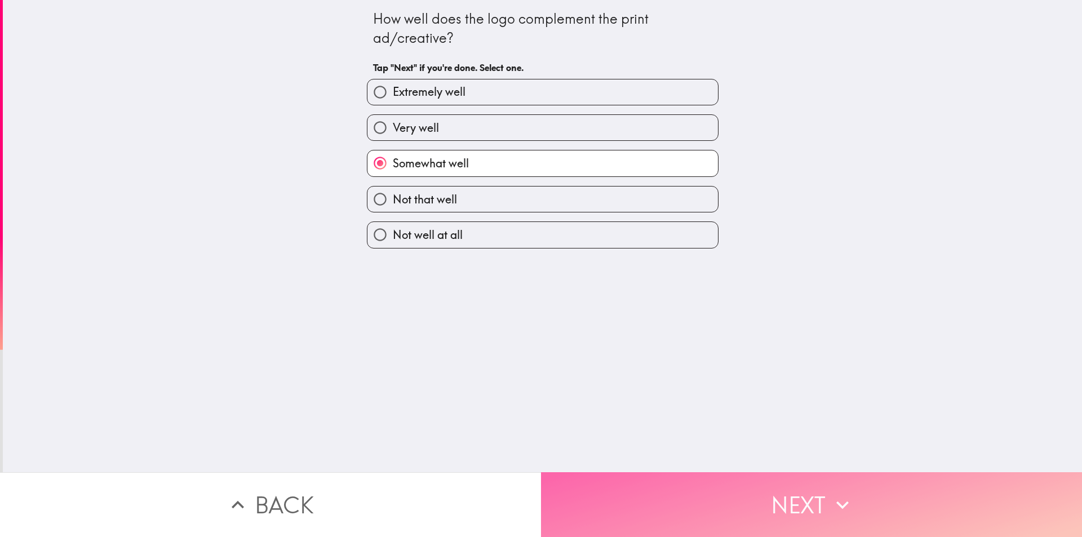
click at [712, 480] on button "Next" at bounding box center [811, 504] width 541 height 65
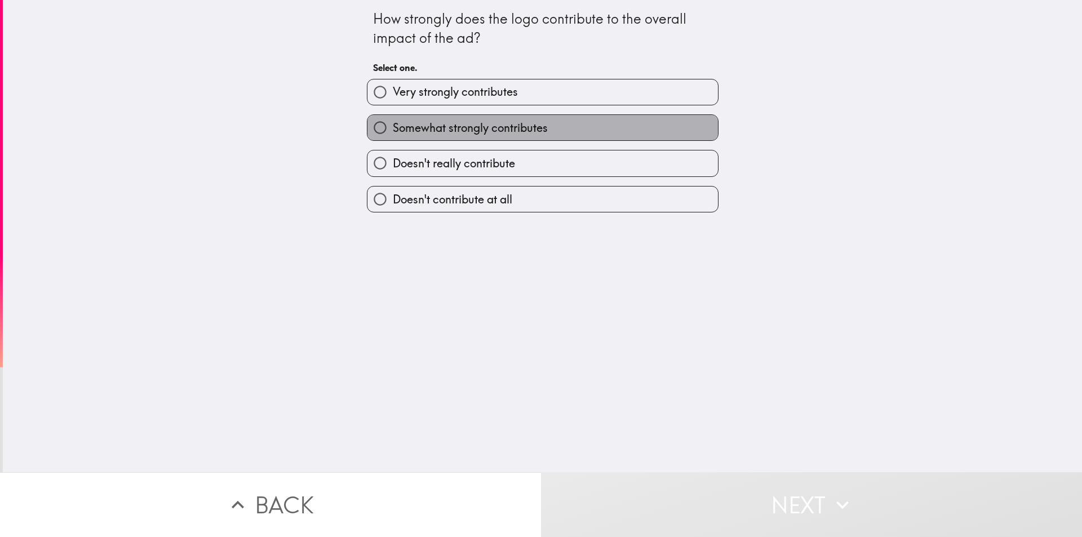
click at [545, 127] on label "Somewhat strongly contributes" at bounding box center [543, 127] width 351 height 25
click at [393, 127] on input "Somewhat strongly contributes" at bounding box center [380, 127] width 25 height 25
radio input "true"
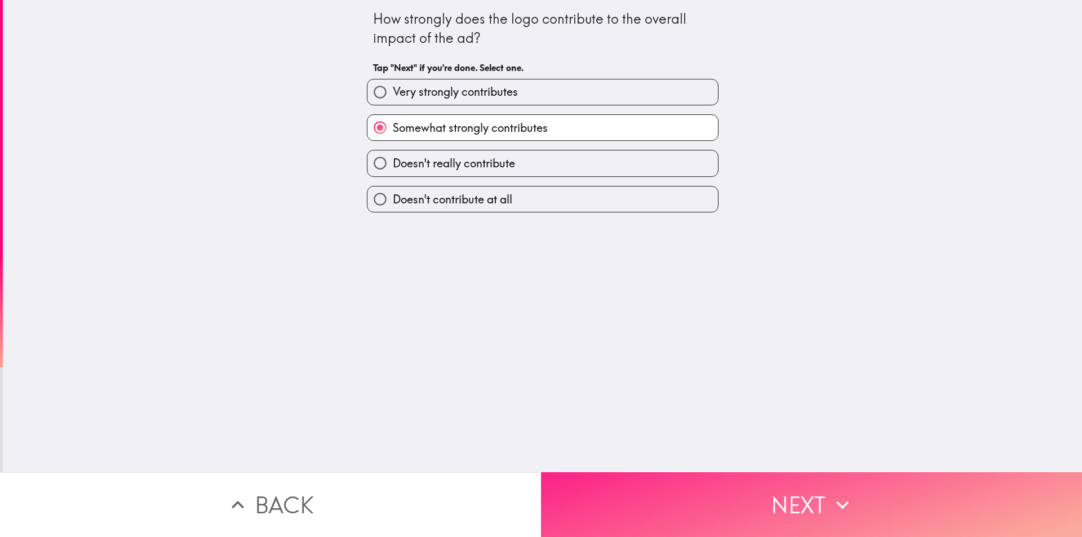
click at [725, 502] on button "Next" at bounding box center [811, 504] width 541 height 65
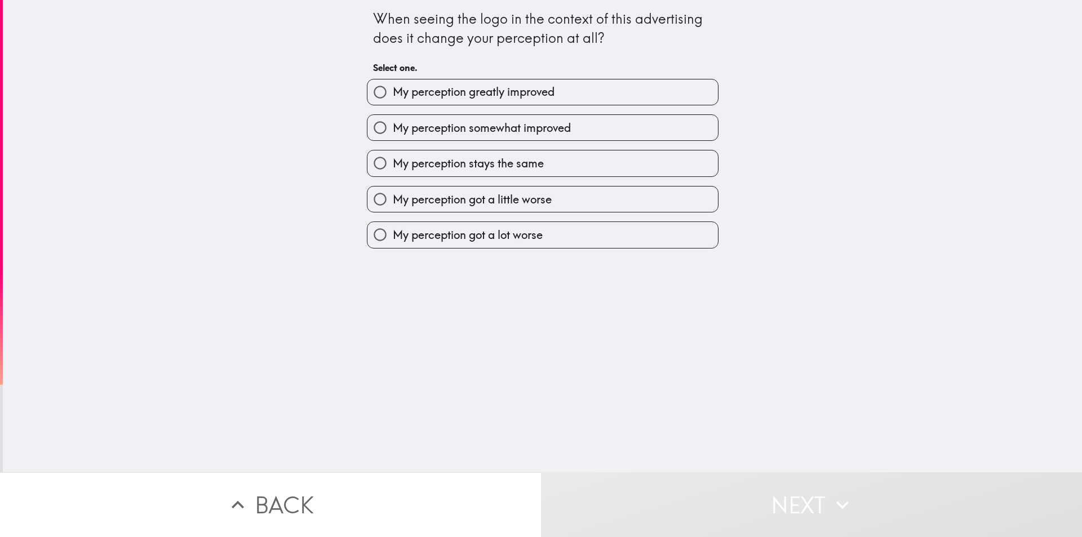
click at [552, 133] on span "My perception somewhat improved" at bounding box center [482, 128] width 178 height 16
click at [393, 133] on input "My perception somewhat improved" at bounding box center [380, 127] width 25 height 25
radio input "true"
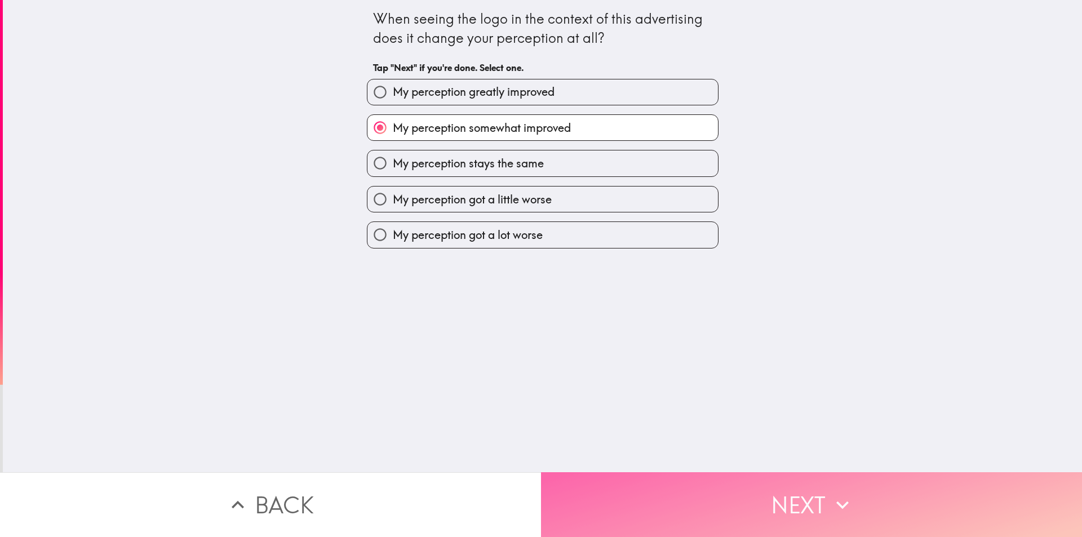
click at [736, 496] on button "Next" at bounding box center [811, 504] width 541 height 65
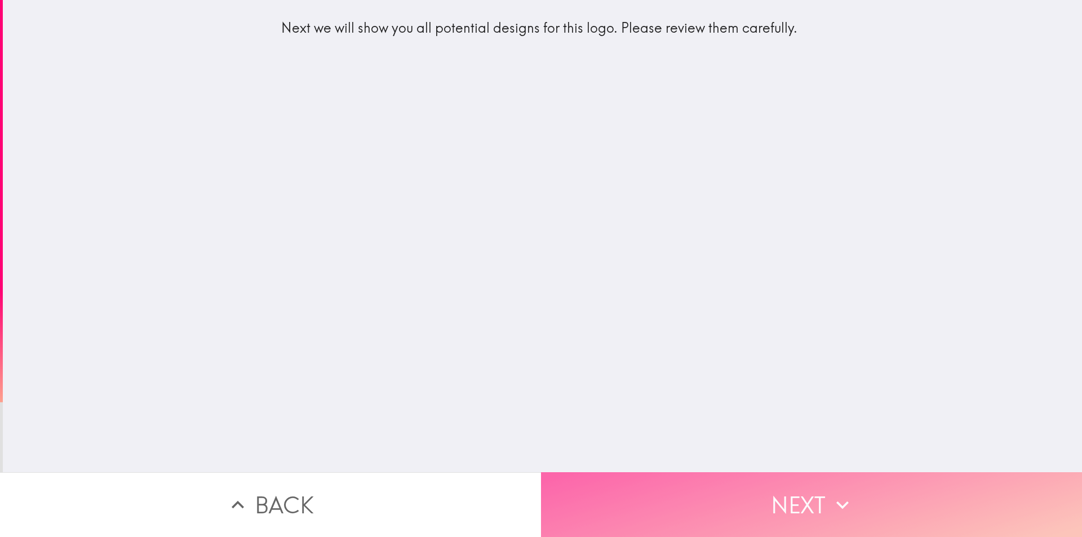
click at [758, 496] on button "Next" at bounding box center [811, 504] width 541 height 65
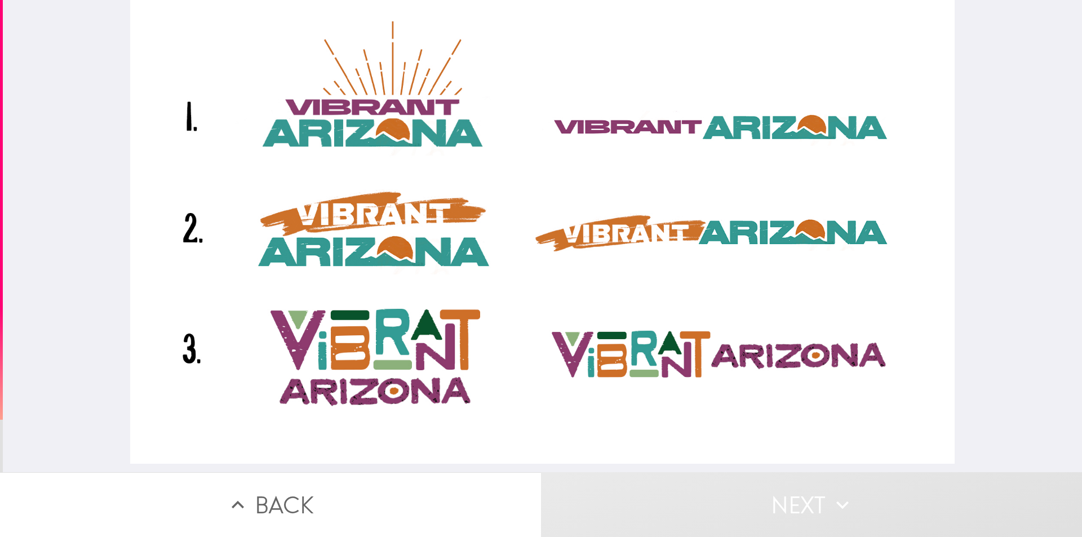
click at [784, 246] on div at bounding box center [542, 232] width 825 height 464
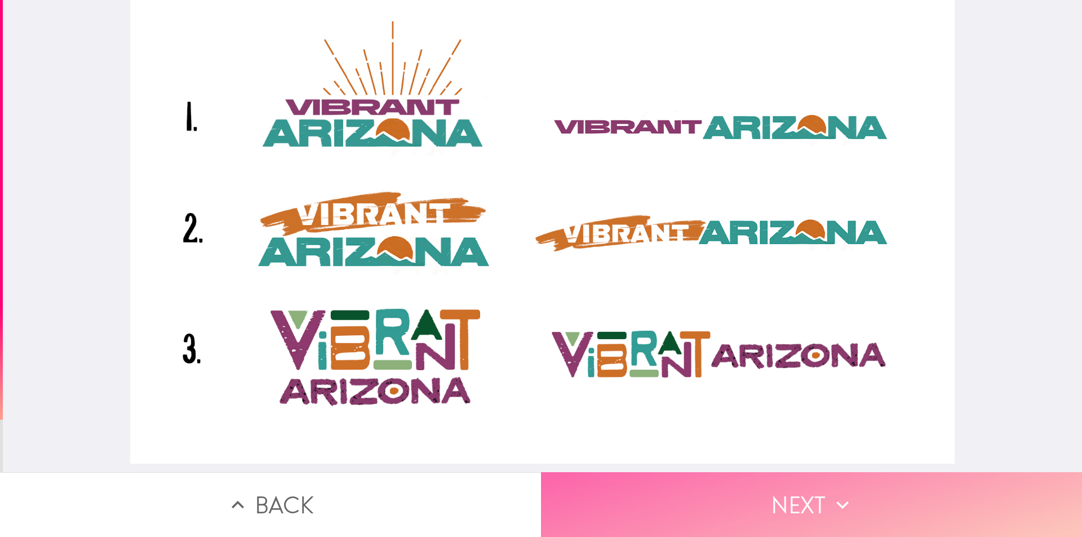
click at [840, 497] on icon "button" at bounding box center [842, 505] width 25 height 25
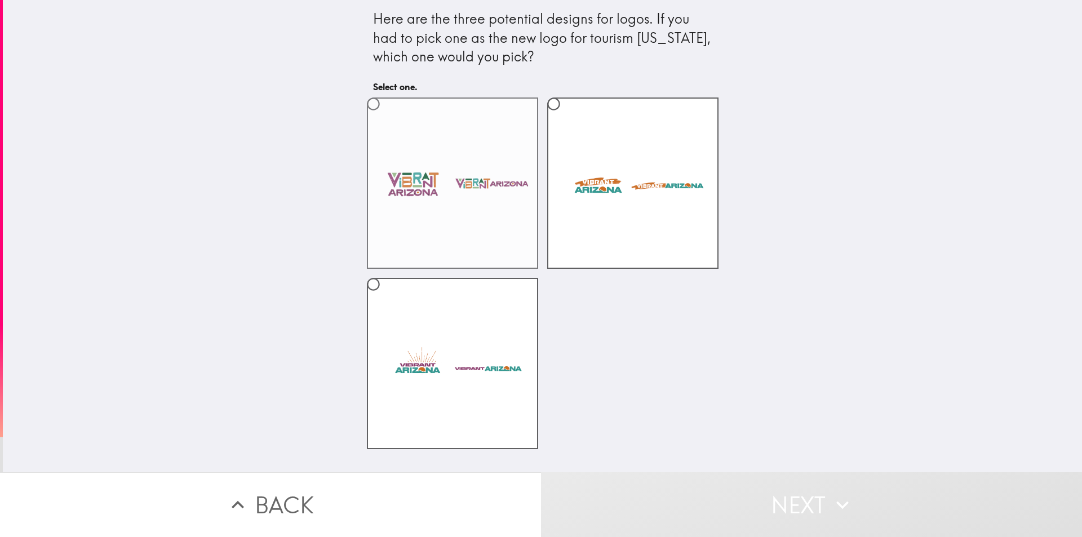
click at [450, 167] on label at bounding box center [452, 183] width 171 height 171
click at [386, 117] on input "radio" at bounding box center [373, 103] width 25 height 25
radio input "true"
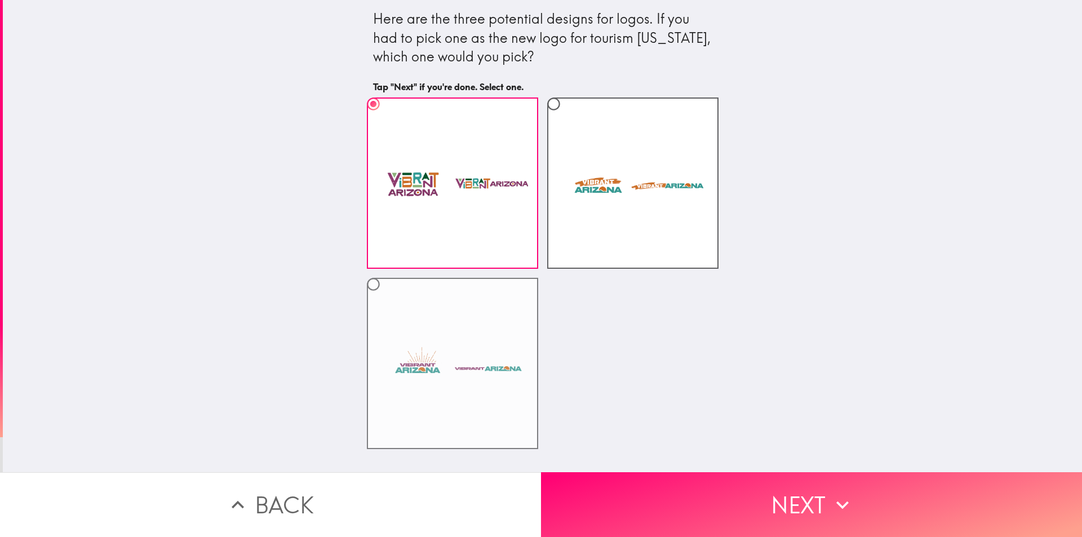
click at [434, 368] on label at bounding box center [452, 363] width 171 height 171
click at [386, 297] on input "radio" at bounding box center [373, 284] width 25 height 25
radio input "true"
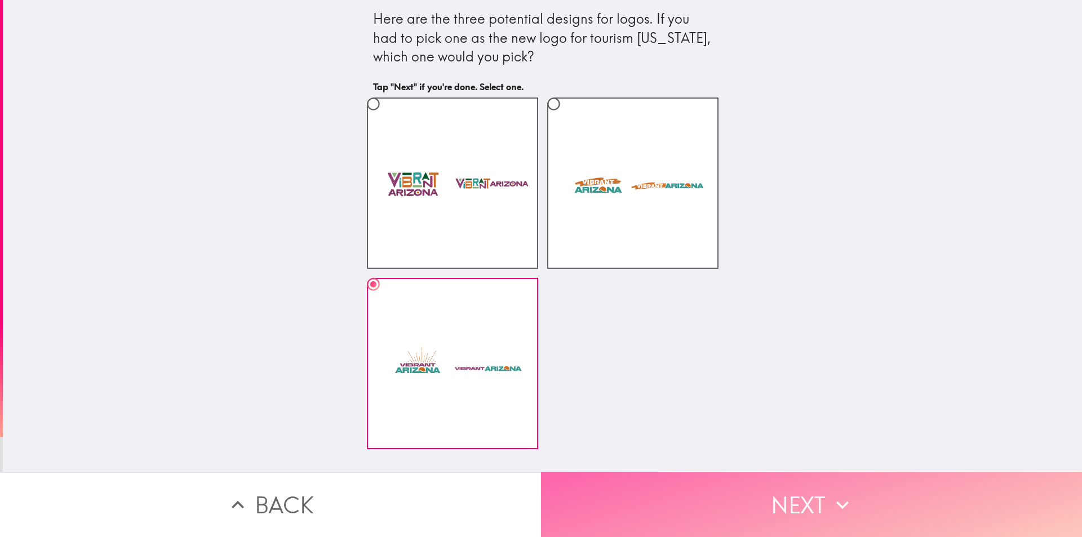
click at [759, 500] on button "Next" at bounding box center [811, 504] width 541 height 65
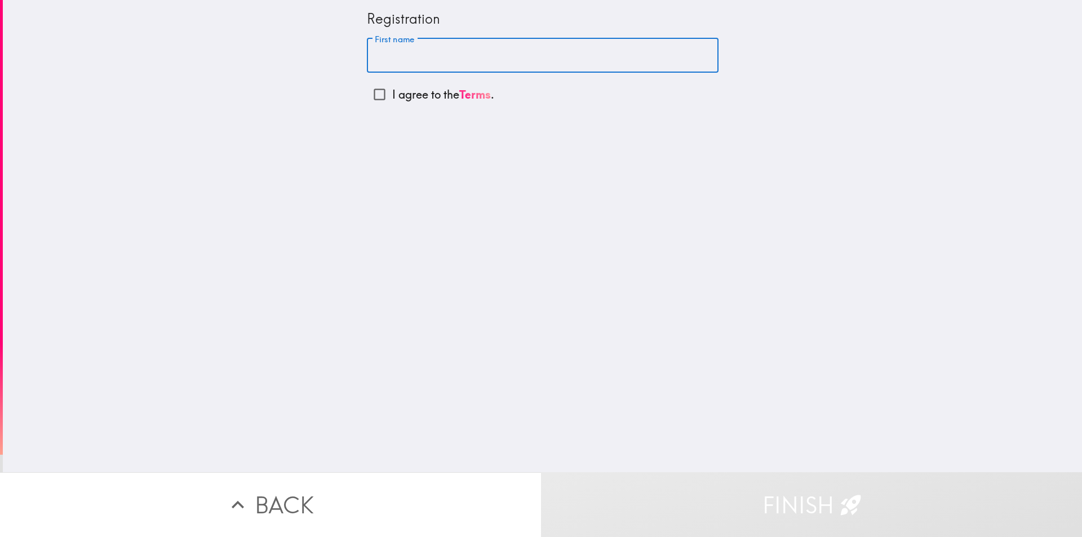
click at [382, 56] on input "First name" at bounding box center [543, 55] width 352 height 35
click at [452, 60] on input "First name" at bounding box center [543, 55] width 352 height 35
click at [397, 53] on input "First name" at bounding box center [543, 55] width 352 height 35
type input "[PERSON_NAME]"
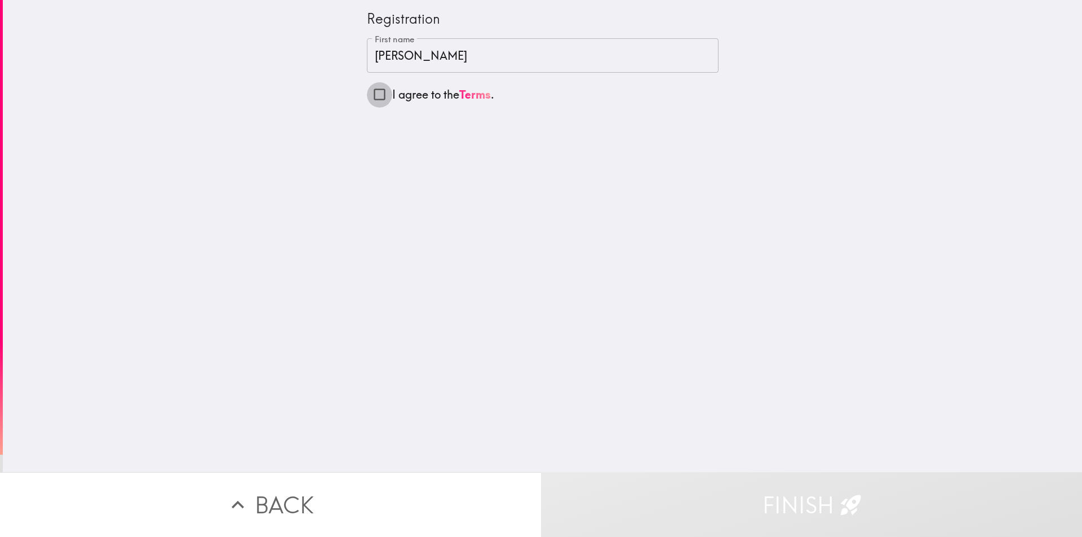
click at [367, 89] on input "I agree to the Terms ." at bounding box center [379, 94] width 25 height 25
checkbox input "true"
